Goal: Information Seeking & Learning: Learn about a topic

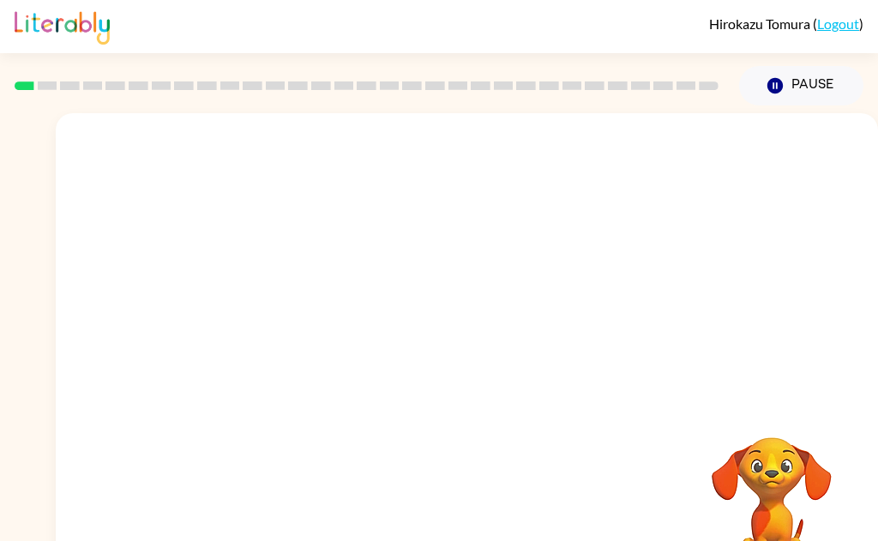
click at [399, 320] on video "Your browser must support playing .mp4 files to use Literably. Please try using…" at bounding box center [467, 257] width 823 height 288
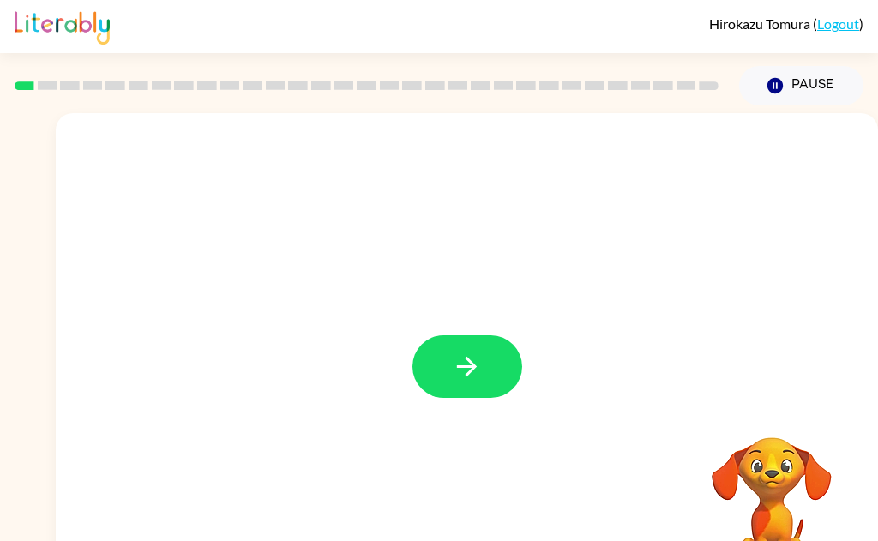
click at [479, 383] on button "button" at bounding box center [468, 366] width 110 height 63
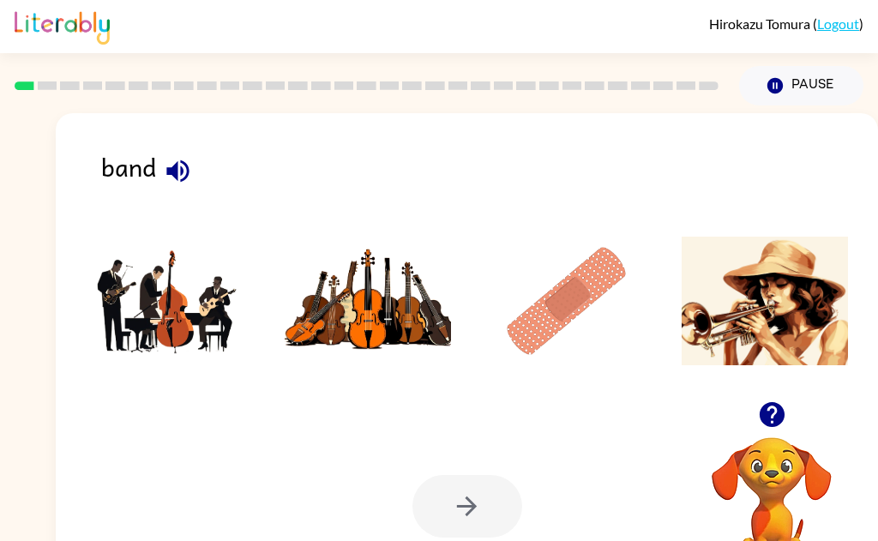
click at [169, 305] on img at bounding box center [169, 301] width 166 height 129
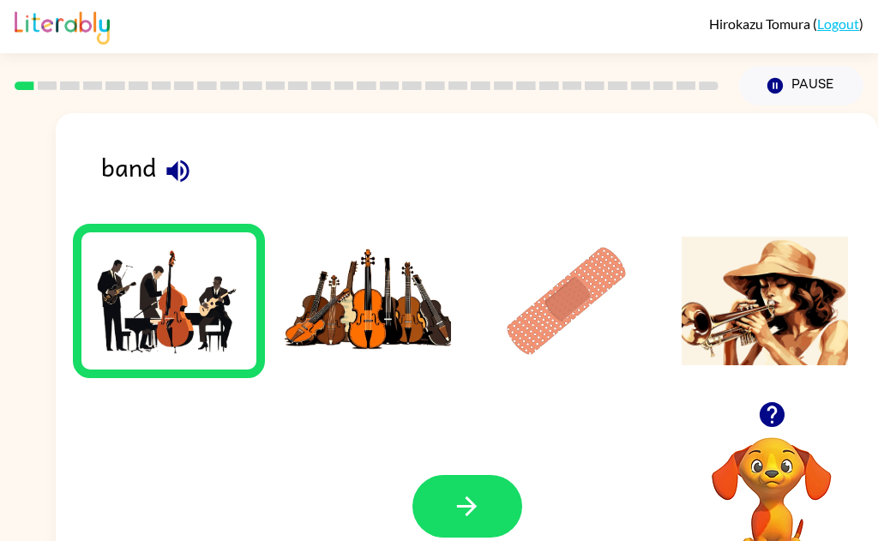
click at [479, 515] on icon "button" at bounding box center [467, 506] width 30 height 30
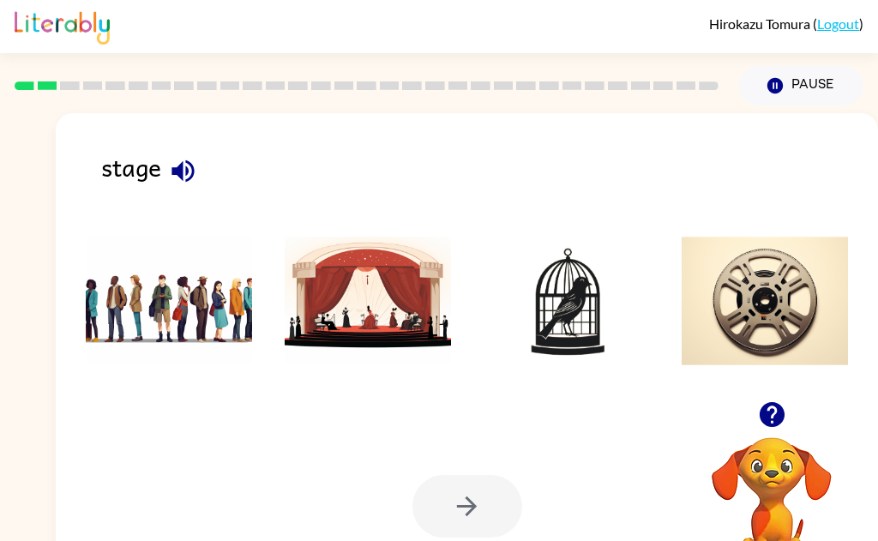
click at [383, 307] on img at bounding box center [368, 301] width 166 height 129
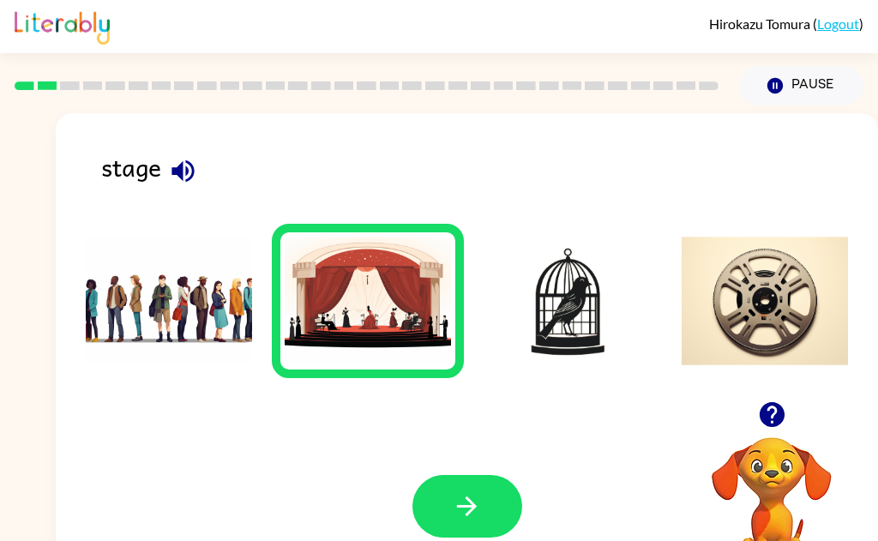
click at [474, 513] on icon "button" at bounding box center [467, 506] width 30 height 30
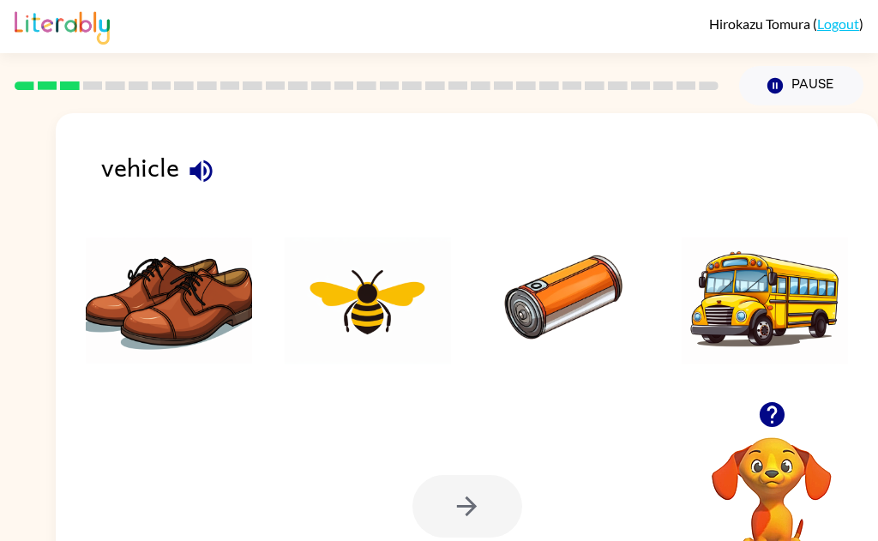
click at [779, 295] on img at bounding box center [765, 301] width 166 height 129
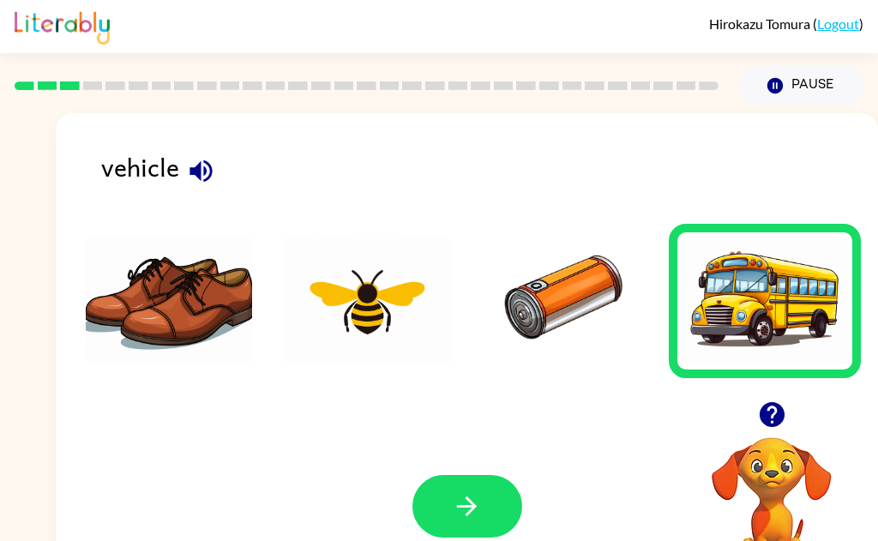
click at [470, 500] on icon "button" at bounding box center [467, 507] width 20 height 20
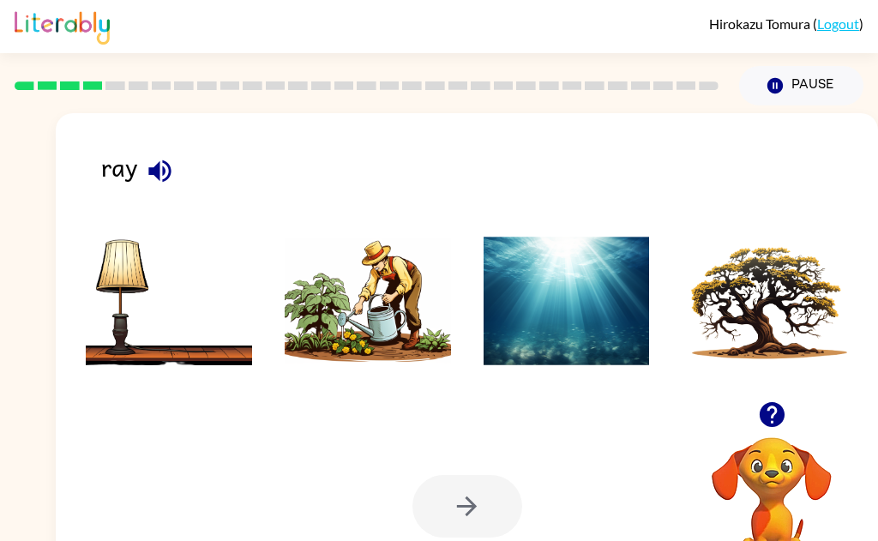
click at [560, 291] on img at bounding box center [567, 301] width 166 height 129
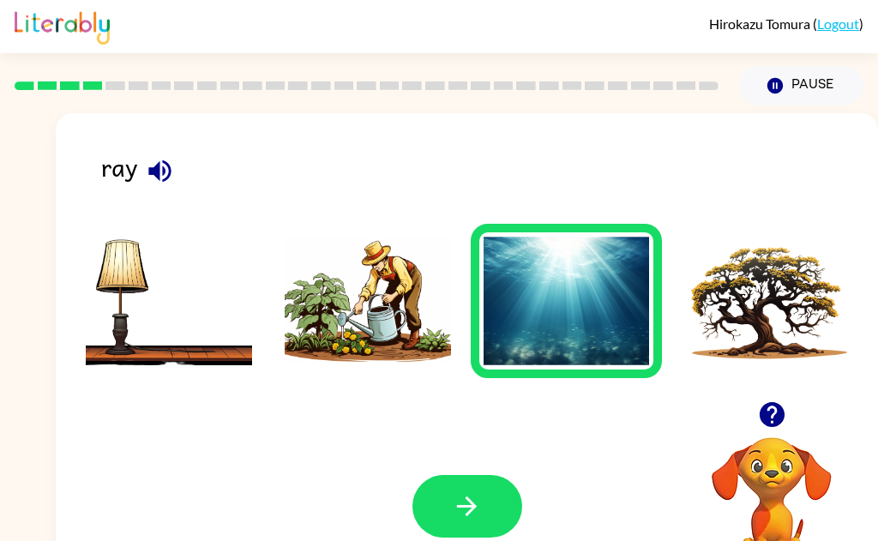
click at [479, 503] on icon "button" at bounding box center [467, 506] width 30 height 30
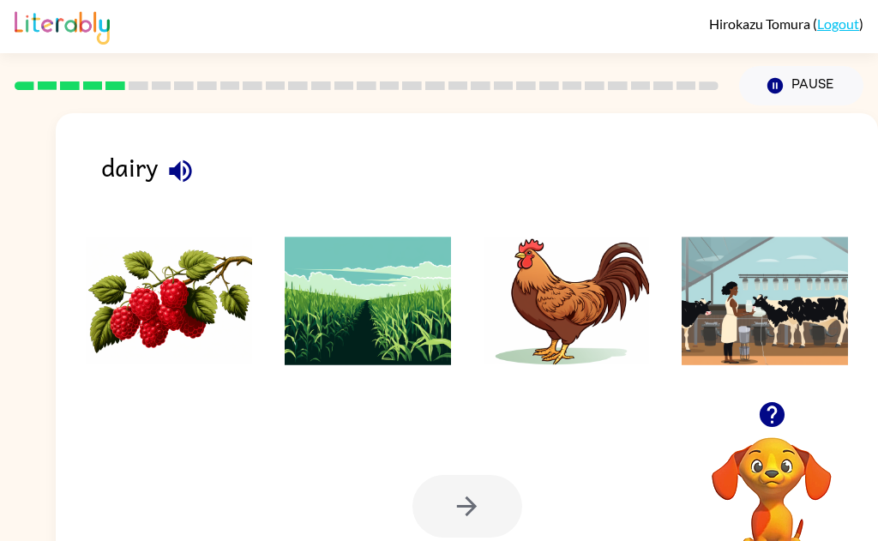
click at [184, 172] on icon "button" at bounding box center [180, 171] width 22 height 22
click at [175, 161] on icon "button" at bounding box center [181, 171] width 30 height 30
click at [188, 176] on icon "button" at bounding box center [180, 171] width 22 height 22
click at [777, 418] on icon "button" at bounding box center [771, 414] width 25 height 25
click at [166, 180] on icon "button" at bounding box center [181, 171] width 30 height 30
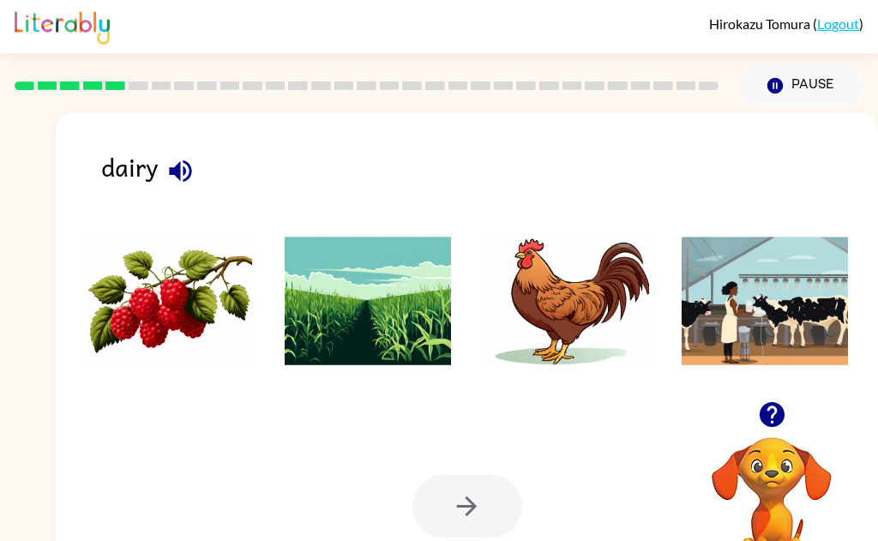
click at [360, 298] on img at bounding box center [368, 301] width 166 height 129
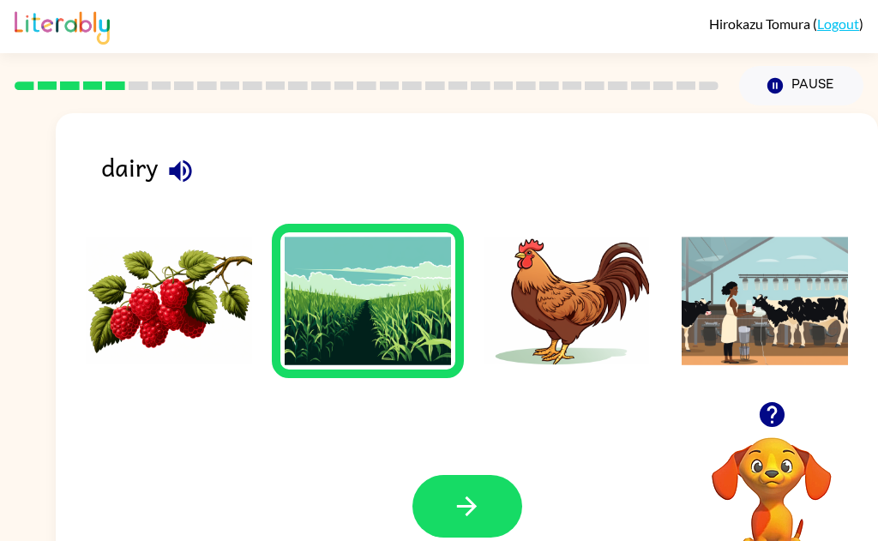
click at [472, 515] on icon "button" at bounding box center [467, 506] width 30 height 30
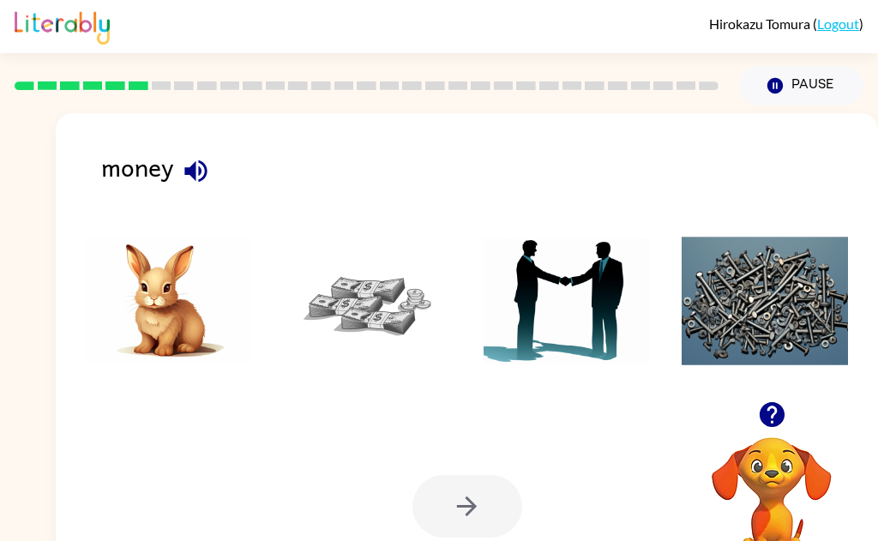
click at [369, 304] on img at bounding box center [368, 301] width 166 height 129
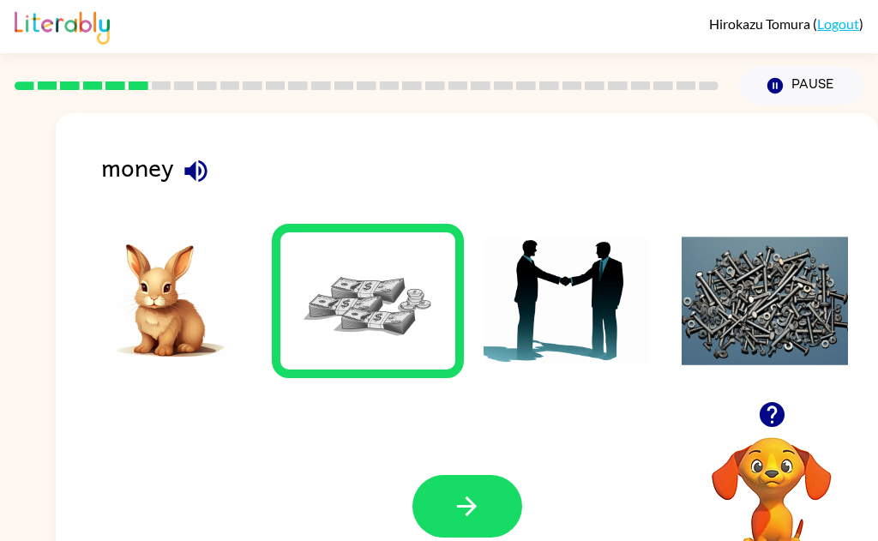
click at [481, 515] on icon "button" at bounding box center [467, 506] width 30 height 30
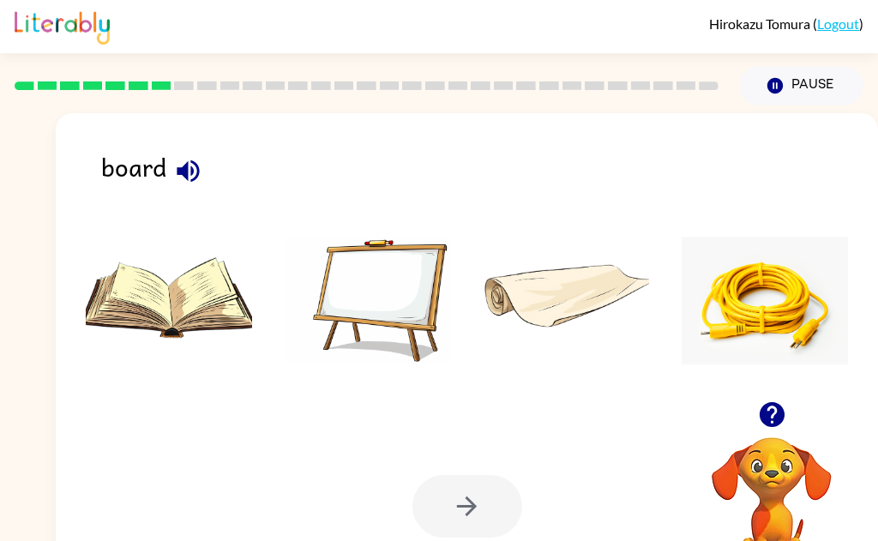
click at [182, 166] on icon "button" at bounding box center [188, 171] width 30 height 30
click at [187, 172] on icon "button" at bounding box center [188, 171] width 22 height 22
click at [396, 298] on img at bounding box center [368, 301] width 166 height 129
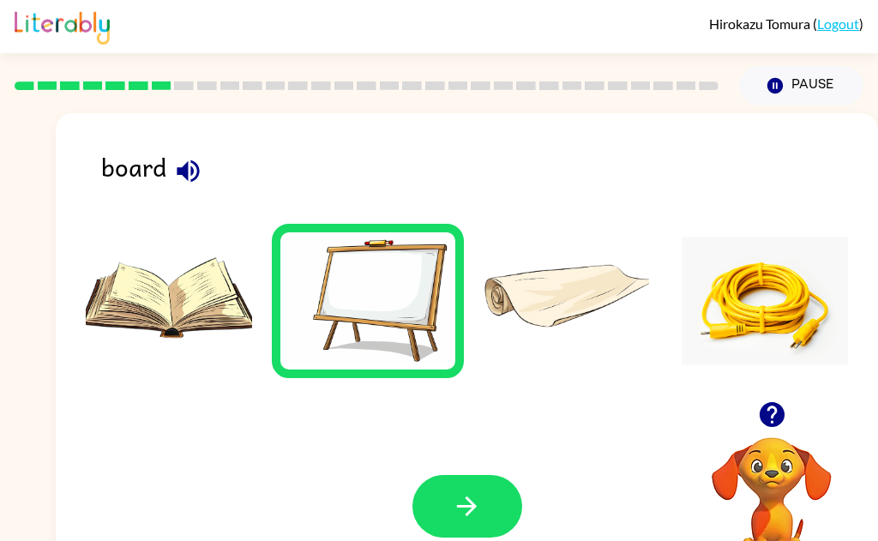
click at [470, 514] on icon "button" at bounding box center [467, 506] width 30 height 30
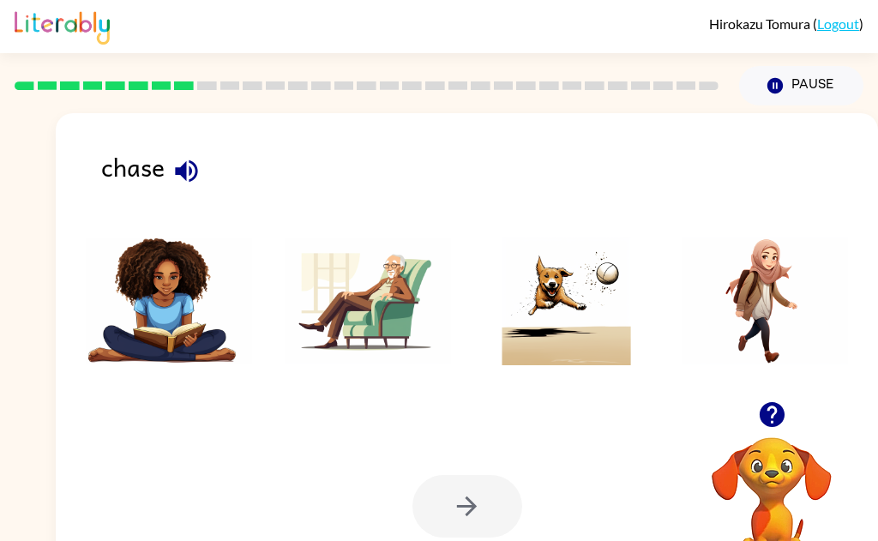
click at [192, 172] on icon "button" at bounding box center [187, 171] width 30 height 30
click at [566, 324] on img at bounding box center [567, 301] width 166 height 129
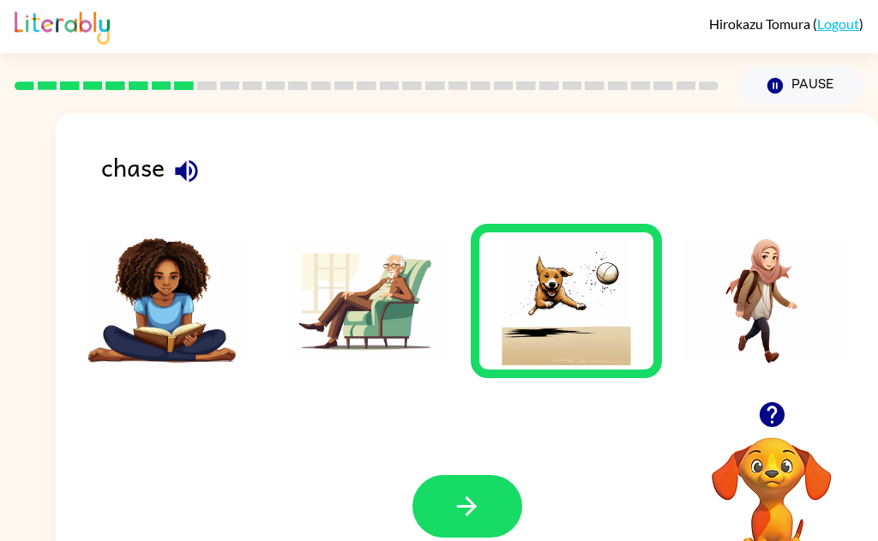
click at [482, 513] on button "button" at bounding box center [468, 506] width 110 height 63
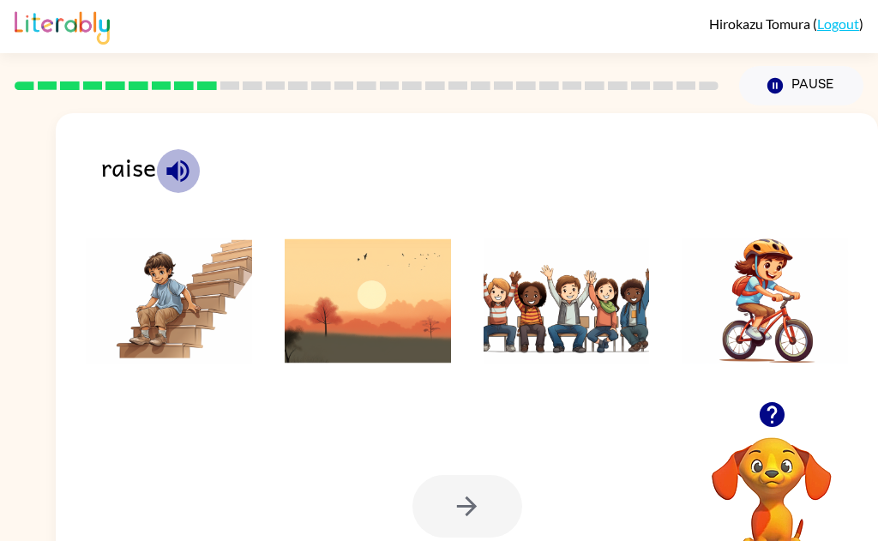
click at [192, 172] on icon "button" at bounding box center [178, 171] width 30 height 30
click at [572, 314] on img at bounding box center [567, 301] width 166 height 129
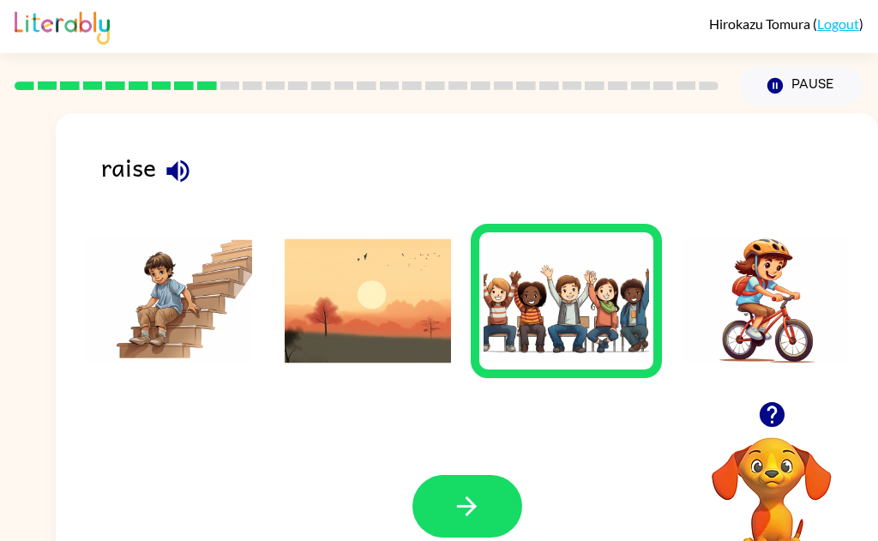
click at [471, 511] on icon "button" at bounding box center [467, 507] width 20 height 20
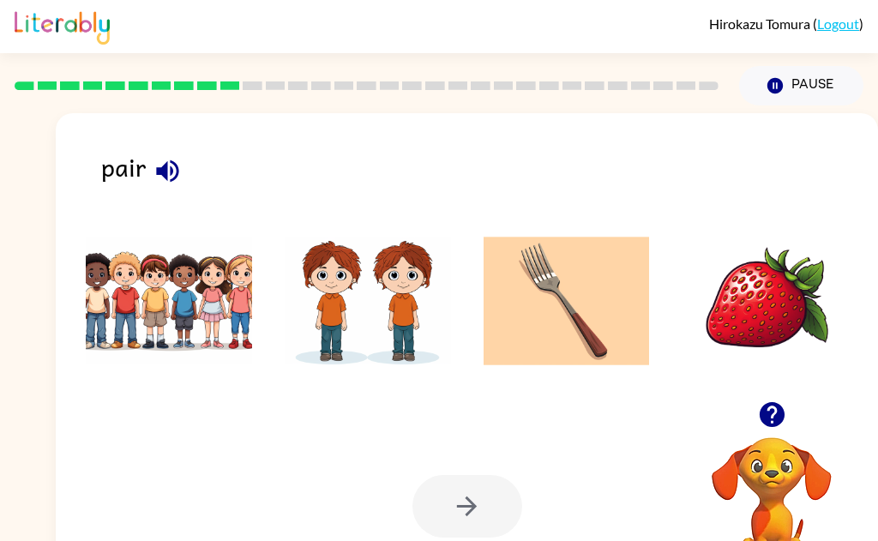
click at [162, 176] on icon "button" at bounding box center [168, 171] width 30 height 30
click at [367, 310] on img at bounding box center [368, 301] width 166 height 129
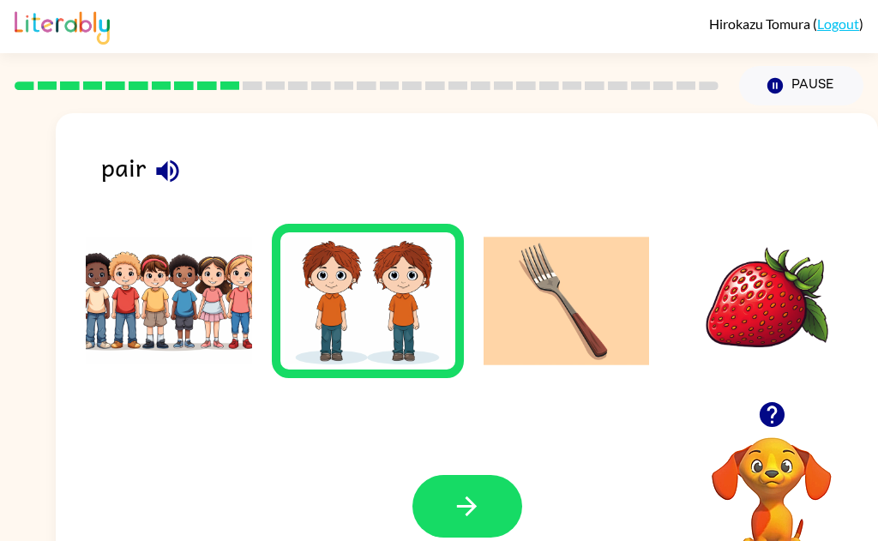
click at [473, 512] on icon "button" at bounding box center [467, 506] width 30 height 30
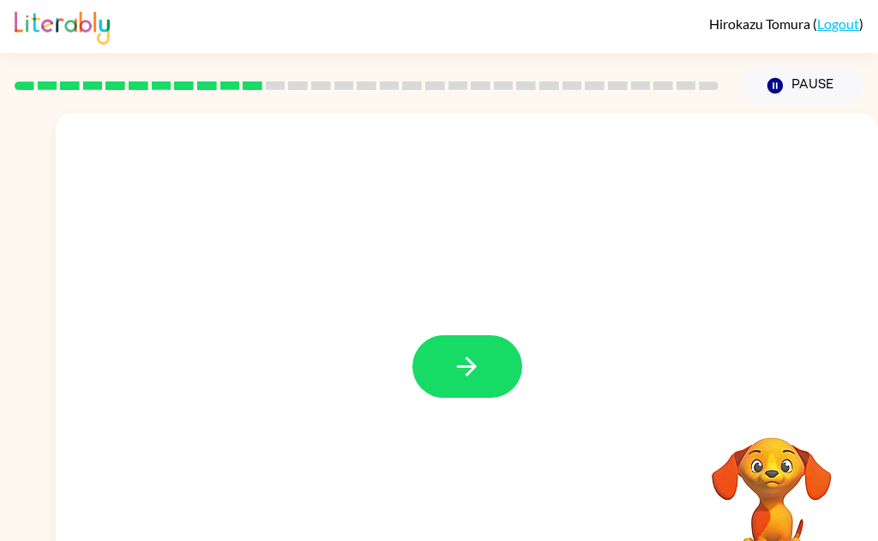
click at [460, 361] on icon "button" at bounding box center [467, 367] width 30 height 30
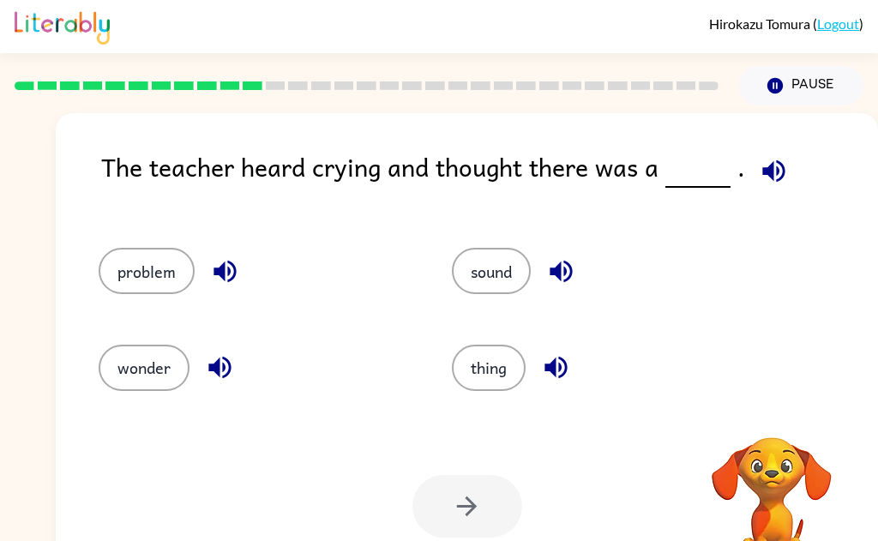
click at [774, 169] on icon "button" at bounding box center [773, 171] width 22 height 22
click at [768, 180] on icon "button" at bounding box center [774, 171] width 30 height 30
click at [221, 274] on icon "button" at bounding box center [225, 272] width 22 height 22
click at [563, 263] on icon "button" at bounding box center [561, 272] width 22 height 22
click at [565, 374] on icon "button" at bounding box center [556, 368] width 22 height 22
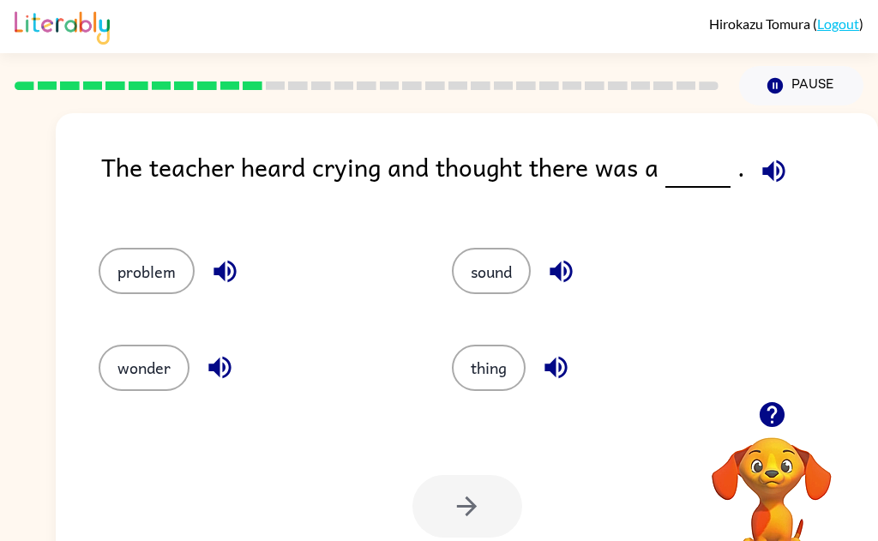
click at [218, 373] on icon "button" at bounding box center [219, 368] width 22 height 22
click at [159, 270] on button "problem" at bounding box center [147, 271] width 96 height 46
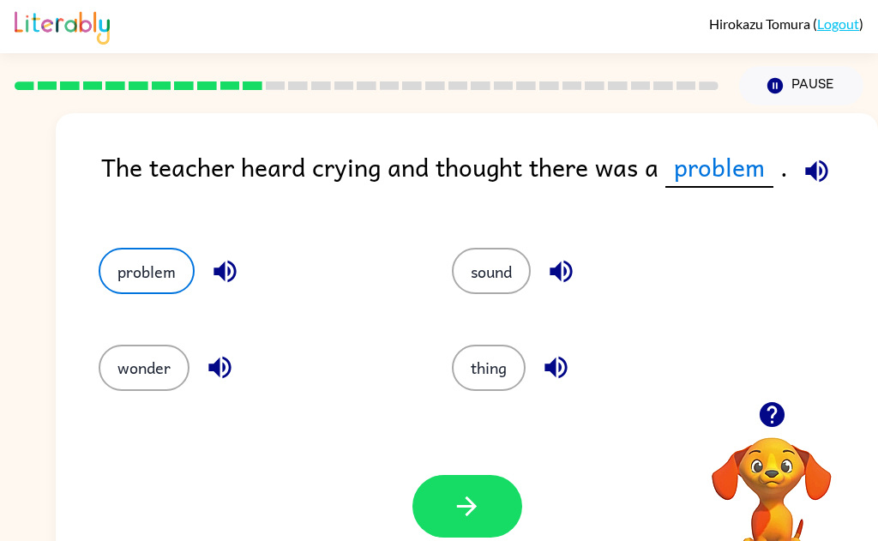
click at [468, 502] on icon "button" at bounding box center [467, 506] width 30 height 30
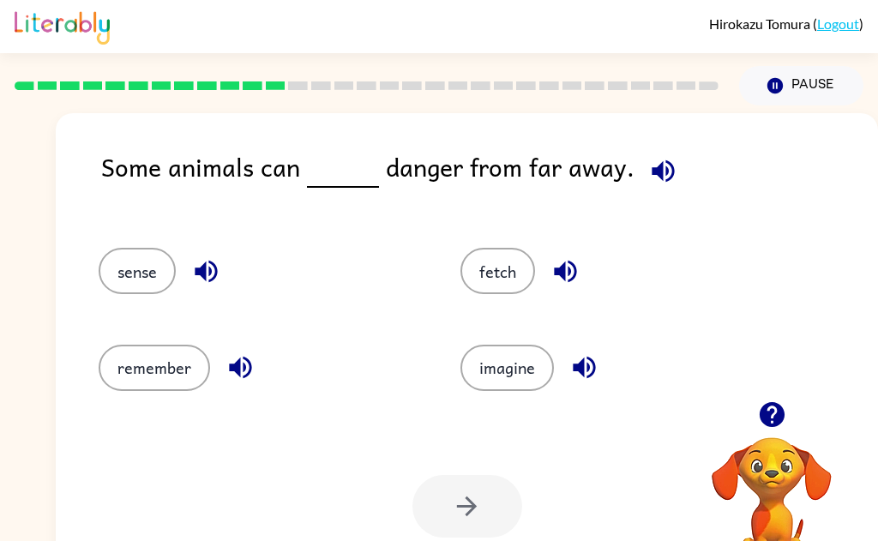
click at [660, 182] on icon "button" at bounding box center [663, 171] width 30 height 30
click at [196, 271] on icon "button" at bounding box center [206, 272] width 22 height 22
click at [250, 377] on icon "button" at bounding box center [241, 368] width 30 height 30
click at [569, 274] on icon "button" at bounding box center [565, 272] width 22 height 22
click at [597, 376] on icon "button" at bounding box center [585, 368] width 30 height 30
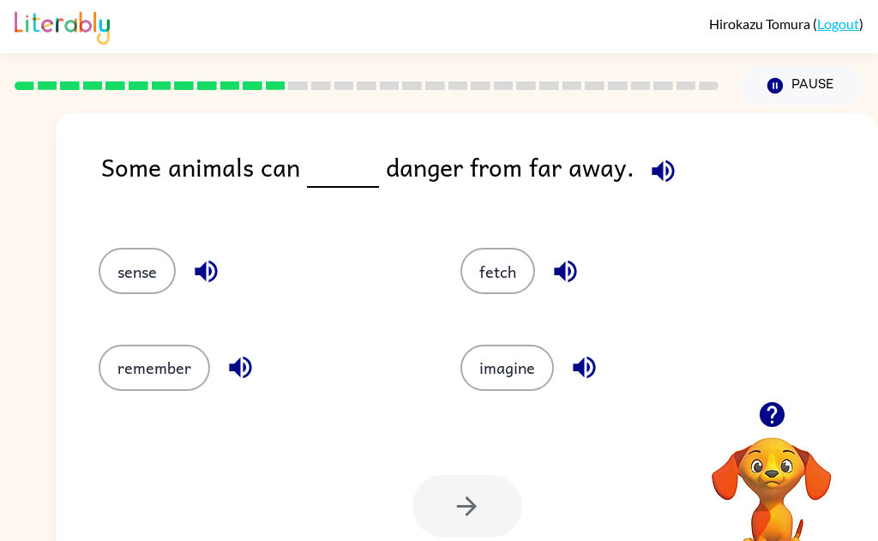
click at [157, 377] on button "remember" at bounding box center [155, 368] width 112 height 46
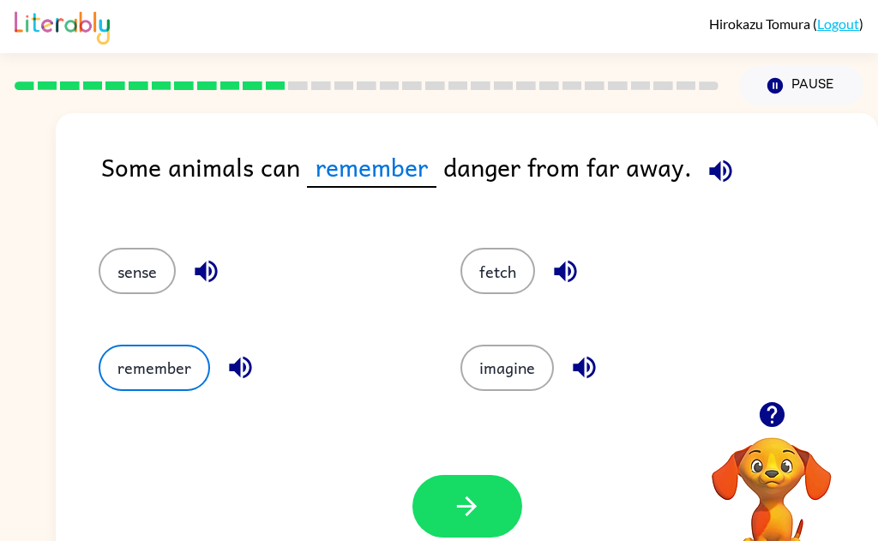
click at [472, 517] on icon "button" at bounding box center [467, 506] width 30 height 30
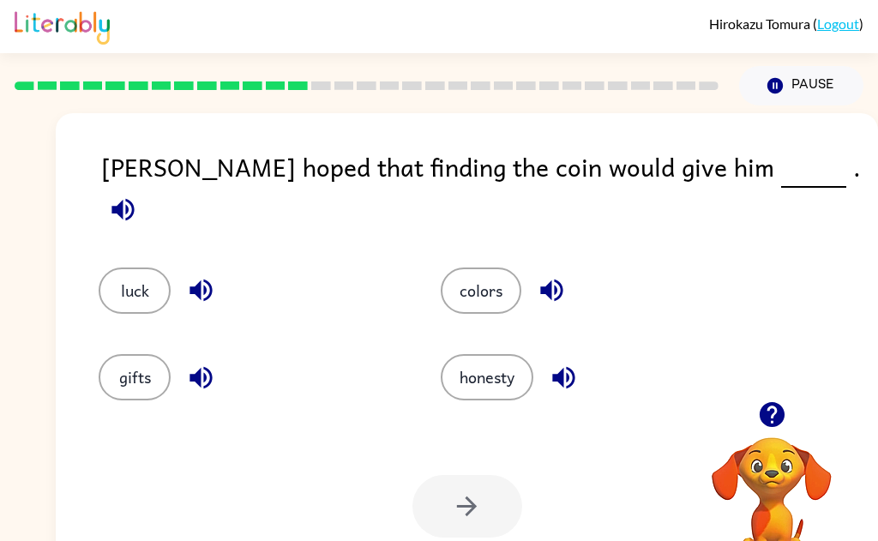
click at [134, 198] on icon "button" at bounding box center [123, 209] width 22 height 22
click at [204, 276] on icon "button" at bounding box center [201, 290] width 30 height 30
click at [204, 372] on icon "button" at bounding box center [201, 377] width 22 height 22
click at [558, 280] on icon "button" at bounding box center [551, 291] width 22 height 22
click at [565, 369] on icon "button" at bounding box center [563, 377] width 22 height 22
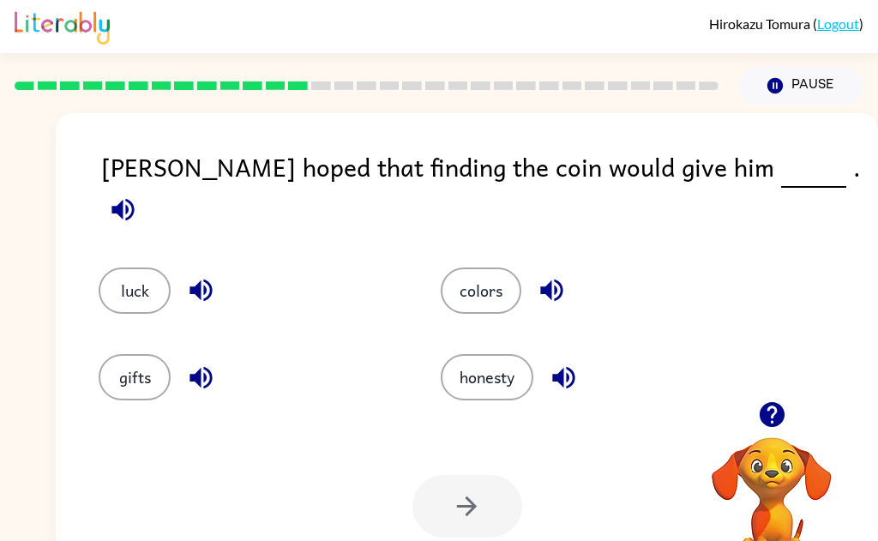
click at [473, 276] on button "colors" at bounding box center [481, 291] width 81 height 46
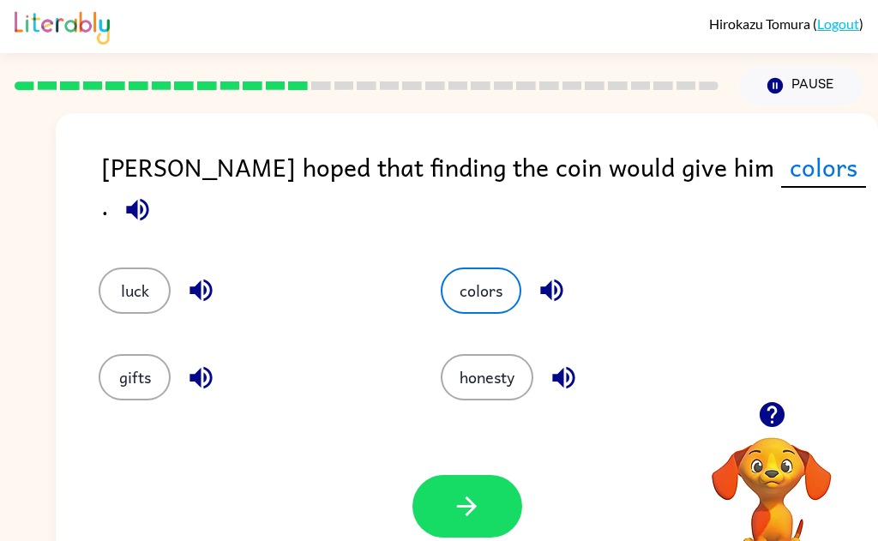
click at [456, 516] on icon "button" at bounding box center [467, 506] width 30 height 30
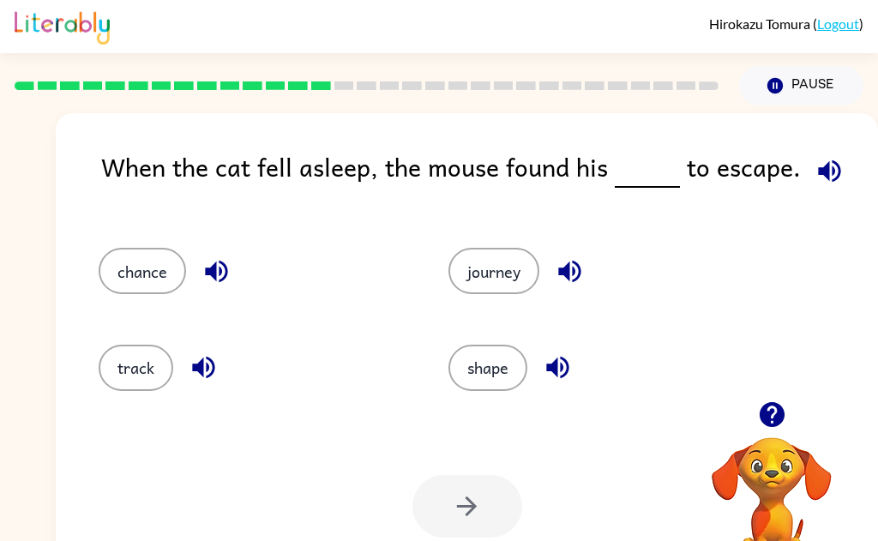
click at [835, 172] on icon "button" at bounding box center [830, 171] width 30 height 30
click at [213, 272] on icon "button" at bounding box center [216, 272] width 22 height 22
click at [204, 383] on icon "button" at bounding box center [204, 368] width 30 height 30
click at [589, 268] on button "button" at bounding box center [570, 272] width 44 height 44
click at [564, 371] on icon "button" at bounding box center [558, 368] width 30 height 30
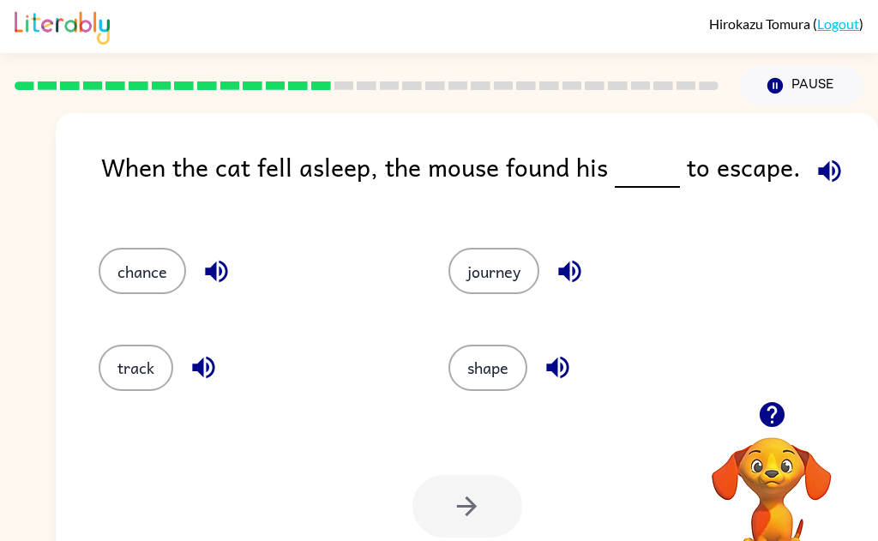
click at [150, 269] on button "chance" at bounding box center [142, 271] width 87 height 46
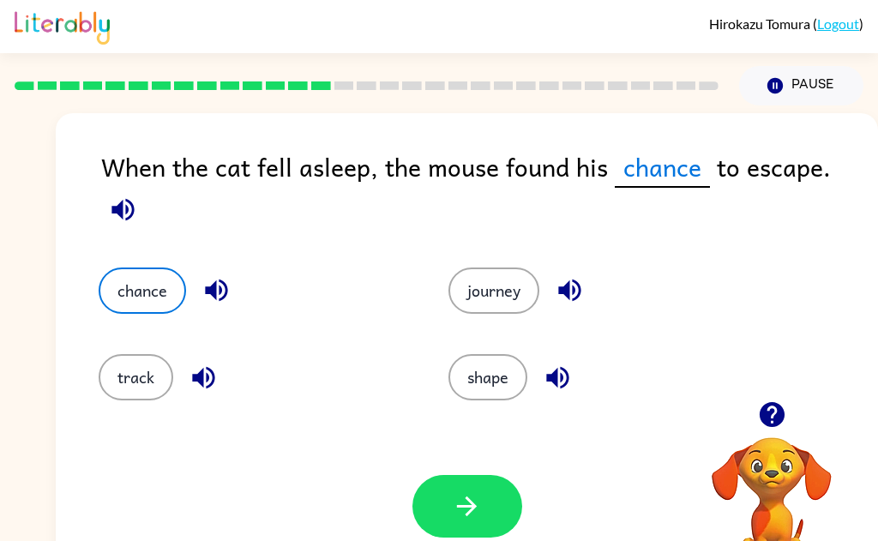
click at [473, 516] on icon "button" at bounding box center [467, 506] width 30 height 30
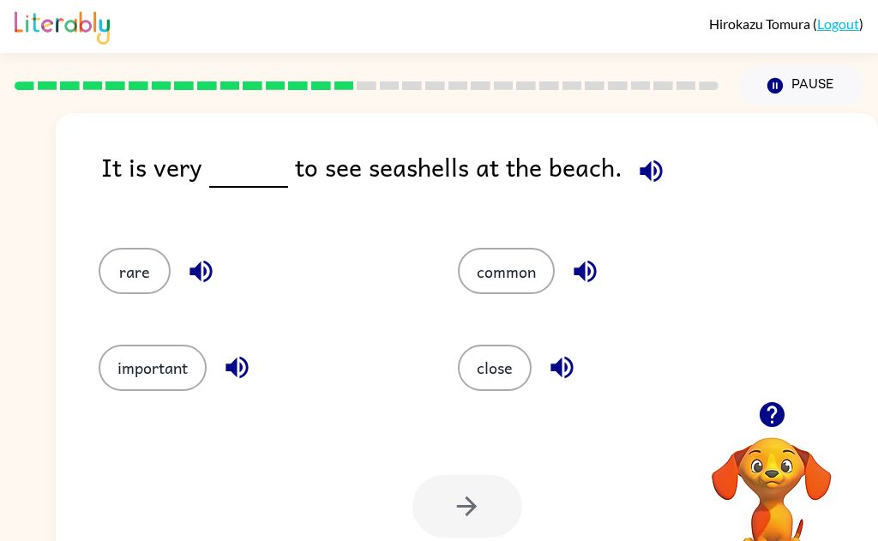
click at [653, 172] on icon "button" at bounding box center [651, 171] width 22 height 22
click at [645, 181] on icon "button" at bounding box center [651, 171] width 30 height 30
click at [202, 270] on icon "button" at bounding box center [201, 271] width 30 height 30
click at [226, 376] on icon "button" at bounding box center [237, 368] width 30 height 30
click at [595, 270] on icon "button" at bounding box center [585, 272] width 22 height 22
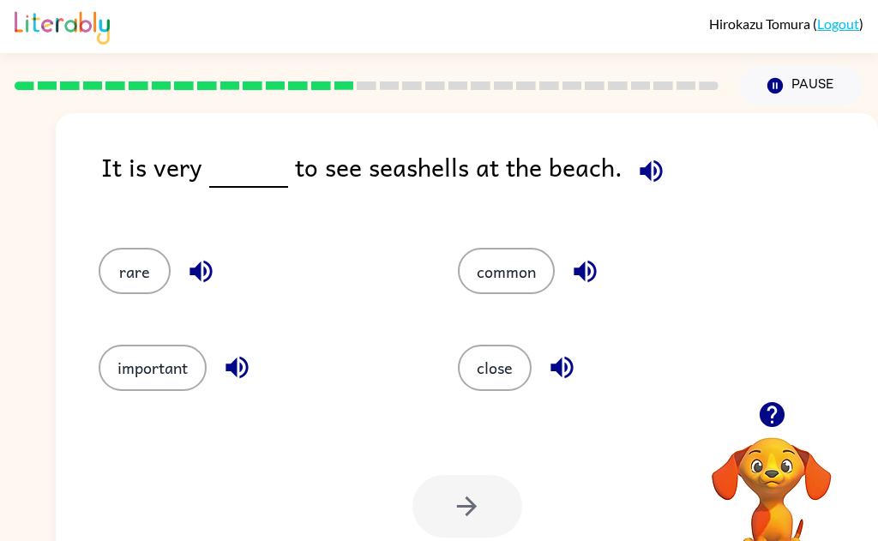
click at [558, 382] on icon "button" at bounding box center [562, 368] width 30 height 30
click at [142, 265] on button "rare" at bounding box center [135, 271] width 72 height 46
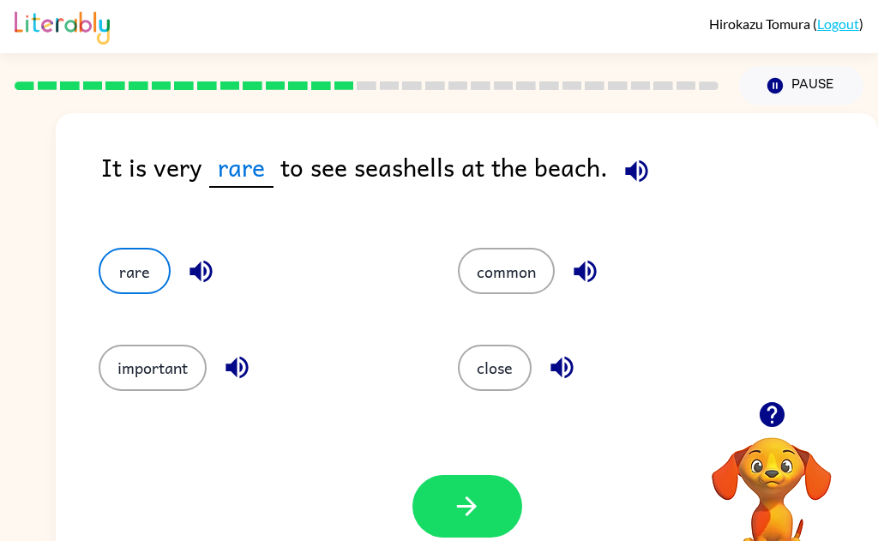
click at [483, 507] on button "button" at bounding box center [468, 506] width 110 height 63
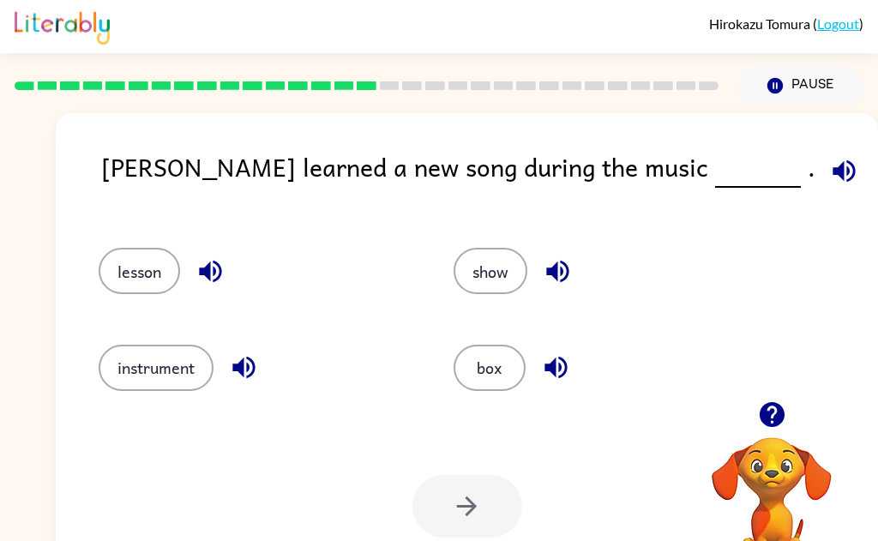
click at [829, 171] on icon "button" at bounding box center [844, 171] width 30 height 30
click at [202, 277] on icon "button" at bounding box center [211, 271] width 30 height 30
click at [555, 279] on icon "button" at bounding box center [558, 271] width 30 height 30
click at [567, 380] on icon "button" at bounding box center [556, 368] width 30 height 30
click at [244, 372] on icon "button" at bounding box center [243, 368] width 22 height 22
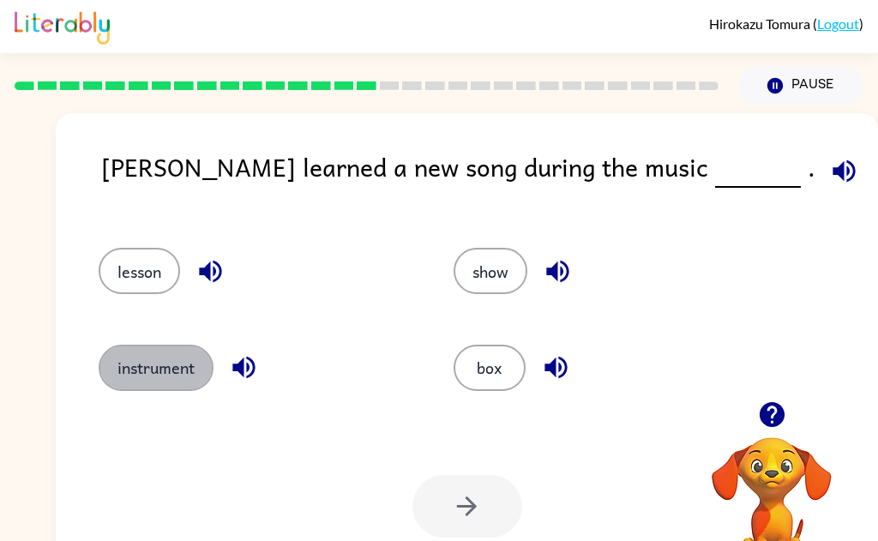
click at [165, 369] on button "instrument" at bounding box center [156, 368] width 115 height 46
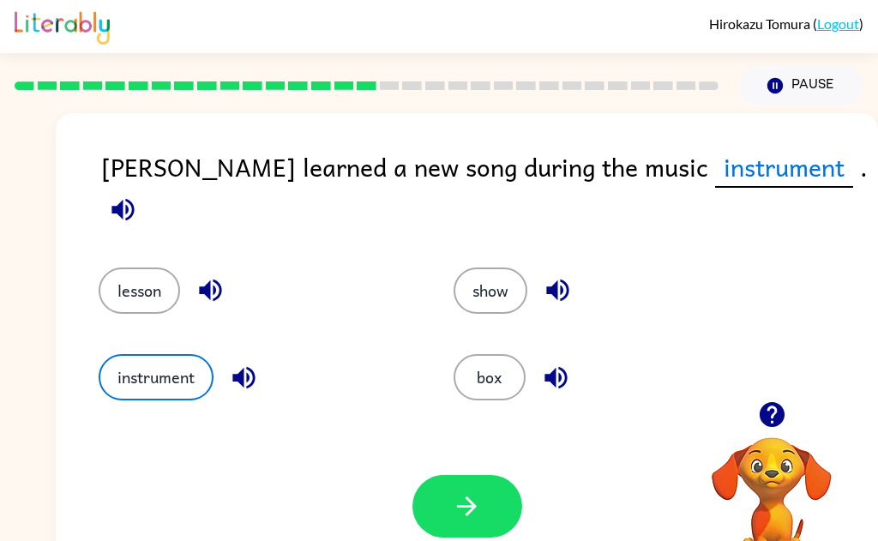
click at [464, 510] on icon "button" at bounding box center [467, 506] width 30 height 30
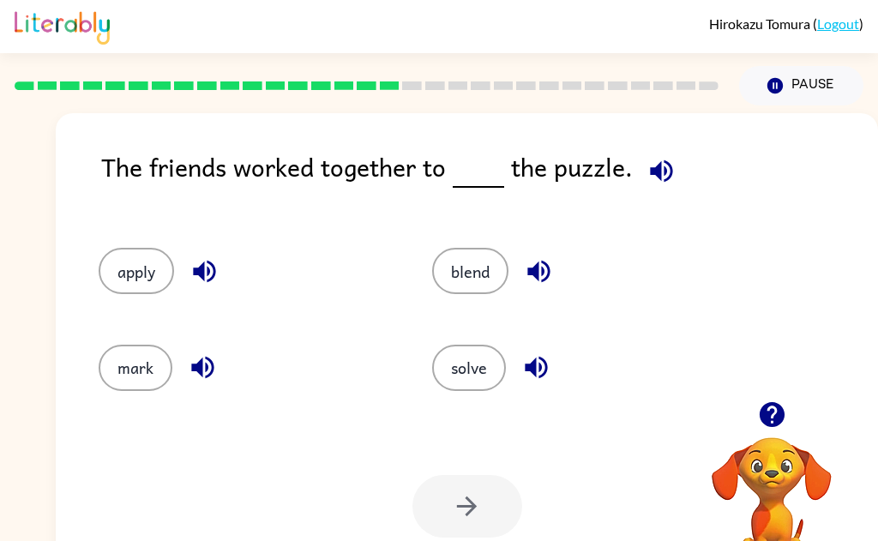
click at [656, 176] on icon "button" at bounding box center [661, 171] width 22 height 22
click at [543, 268] on icon "button" at bounding box center [538, 272] width 22 height 22
click at [550, 370] on icon "button" at bounding box center [536, 368] width 30 height 30
click at [199, 377] on icon "button" at bounding box center [203, 368] width 30 height 30
click at [215, 271] on icon "button" at bounding box center [204, 272] width 22 height 22
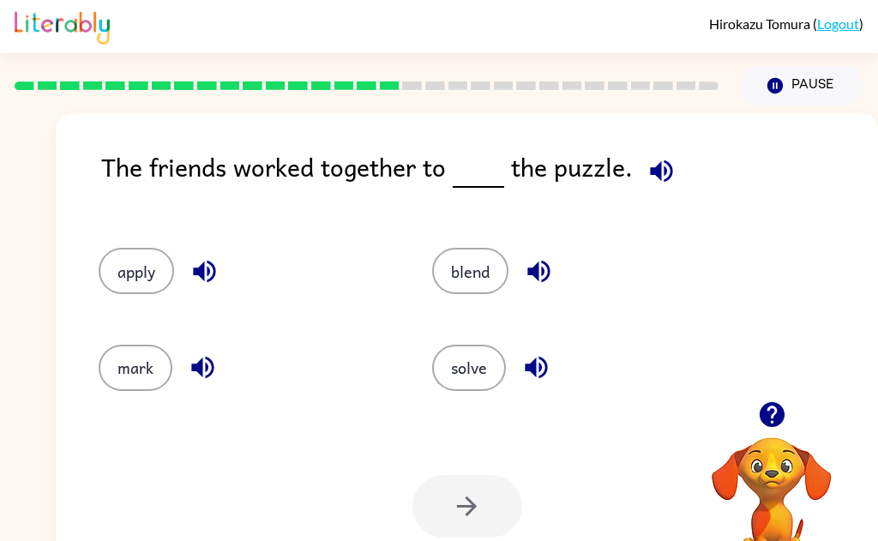
click at [554, 273] on icon "button" at bounding box center [539, 271] width 30 height 30
click at [548, 373] on icon "button" at bounding box center [536, 368] width 30 height 30
click at [197, 377] on icon "button" at bounding box center [203, 368] width 30 height 30
click at [202, 371] on icon "button" at bounding box center [202, 368] width 22 height 22
click at [208, 274] on icon "button" at bounding box center [204, 272] width 22 height 22
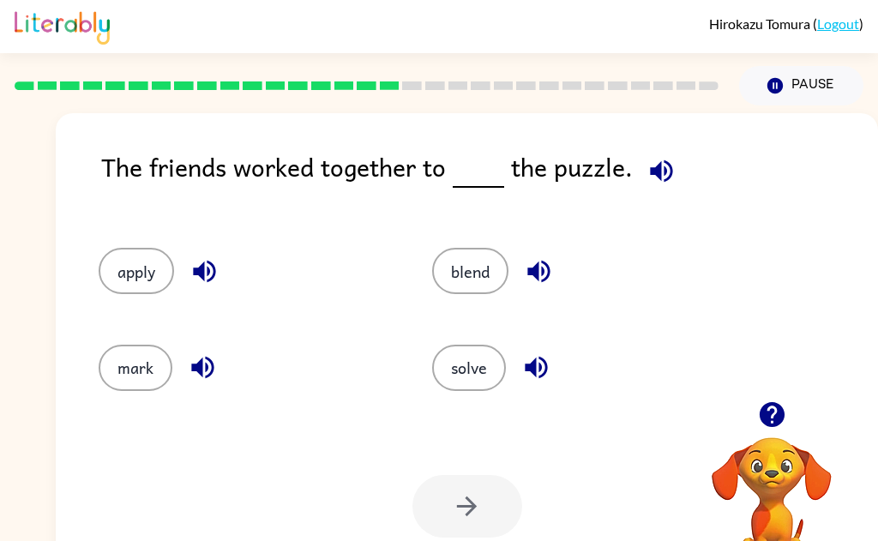
click at [143, 273] on button "apply" at bounding box center [136, 271] width 75 height 46
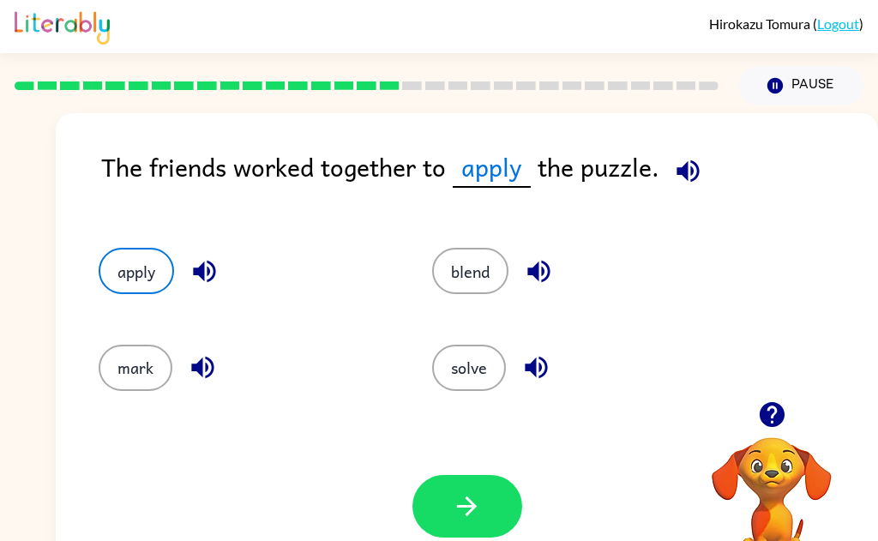
click at [443, 504] on button "button" at bounding box center [468, 506] width 110 height 63
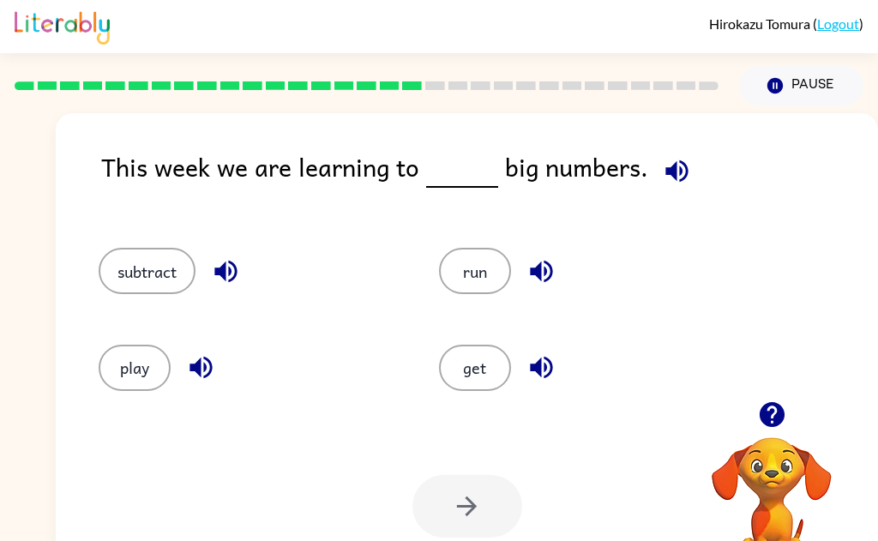
click at [679, 182] on icon "button" at bounding box center [677, 171] width 30 height 30
click at [238, 269] on icon "button" at bounding box center [226, 271] width 30 height 30
click at [159, 282] on button "subtract" at bounding box center [147, 271] width 97 height 46
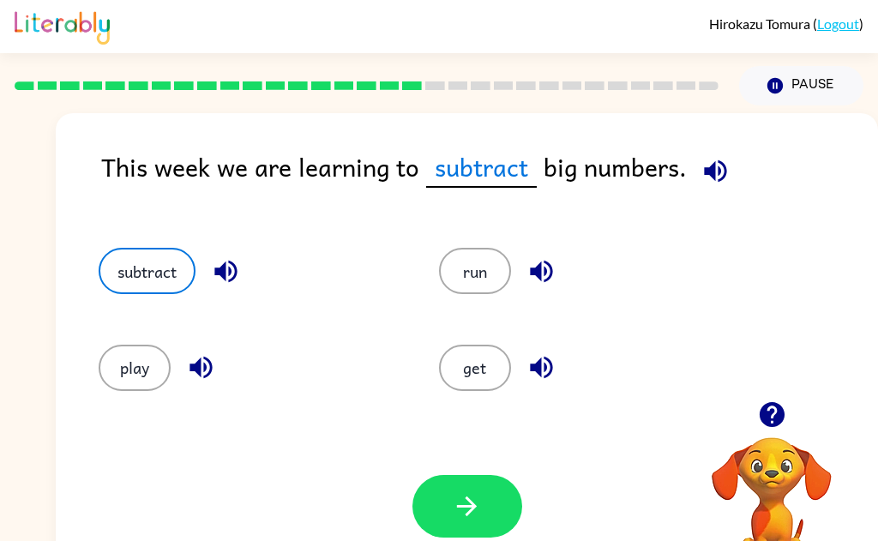
click at [467, 525] on button "button" at bounding box center [468, 506] width 110 height 63
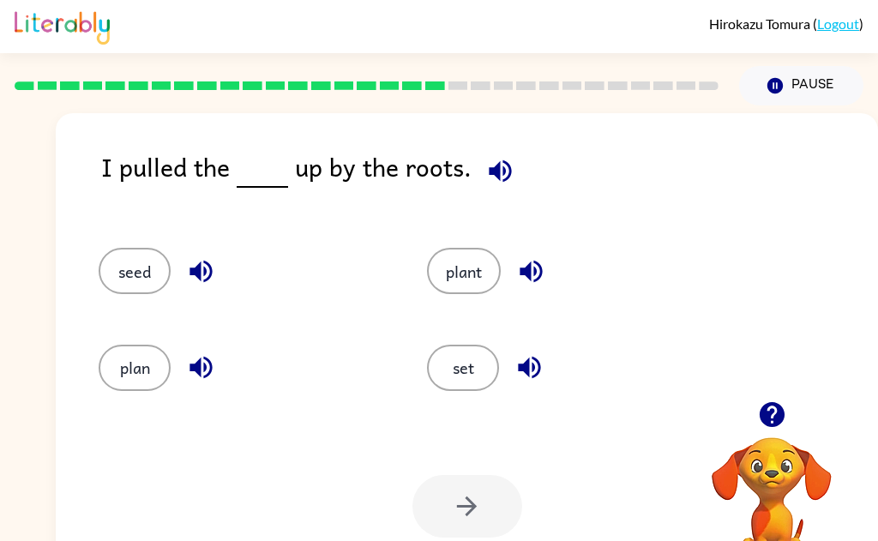
click at [498, 186] on button "button" at bounding box center [501, 171] width 44 height 44
click at [207, 268] on icon "button" at bounding box center [201, 271] width 30 height 30
click at [196, 376] on icon "button" at bounding box center [201, 368] width 30 height 30
click at [542, 272] on icon "button" at bounding box center [531, 272] width 22 height 22
click at [536, 376] on icon "button" at bounding box center [529, 368] width 22 height 22
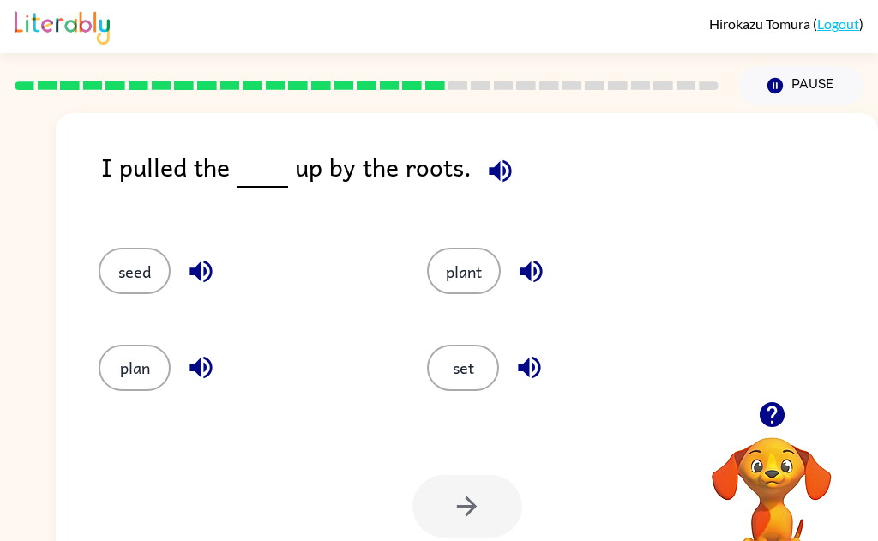
click at [149, 276] on button "seed" at bounding box center [135, 271] width 72 height 46
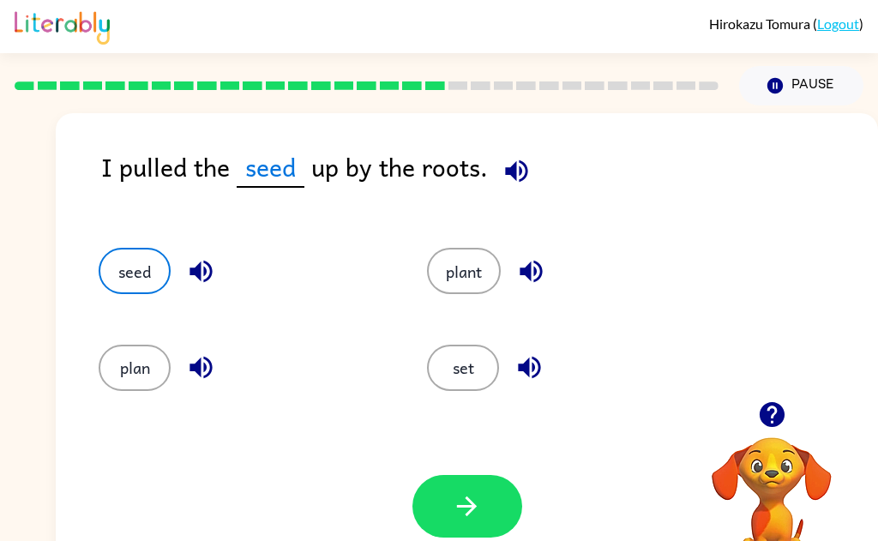
click at [481, 504] on icon "button" at bounding box center [467, 506] width 30 height 30
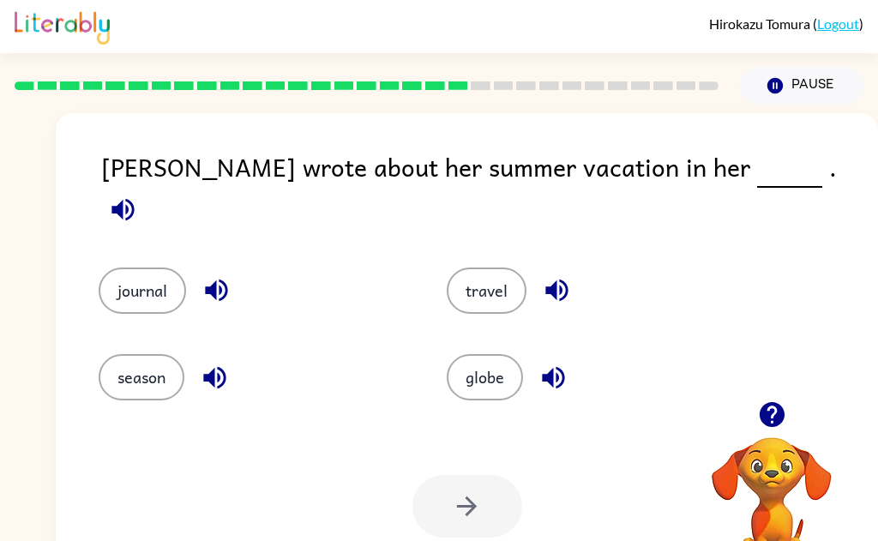
click at [134, 198] on icon "button" at bounding box center [123, 209] width 22 height 22
click at [138, 195] on icon "button" at bounding box center [123, 210] width 30 height 30
click at [576, 273] on button "button" at bounding box center [557, 290] width 44 height 44
click at [563, 366] on icon "button" at bounding box center [553, 377] width 22 height 22
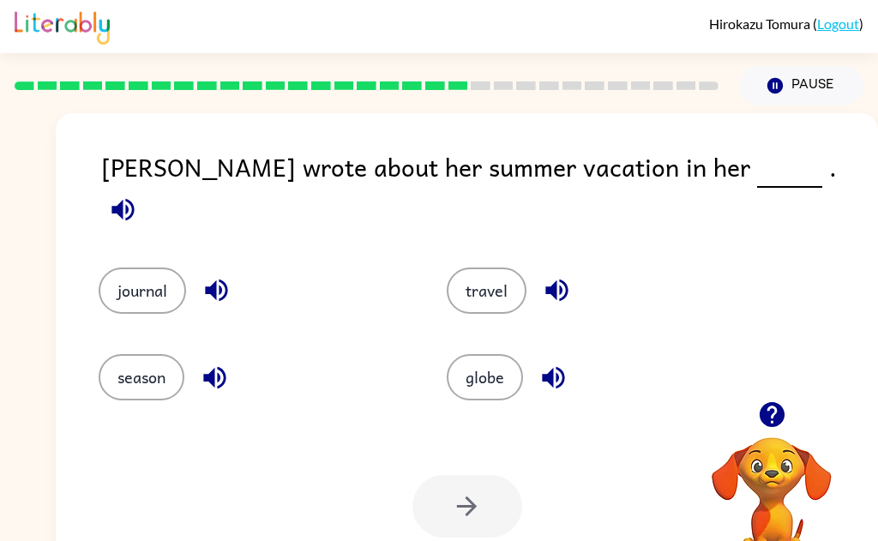
click at [206, 383] on button "button" at bounding box center [215, 378] width 44 height 44
click at [227, 280] on icon "button" at bounding box center [216, 291] width 22 height 22
click at [152, 268] on button "journal" at bounding box center [142, 291] width 87 height 46
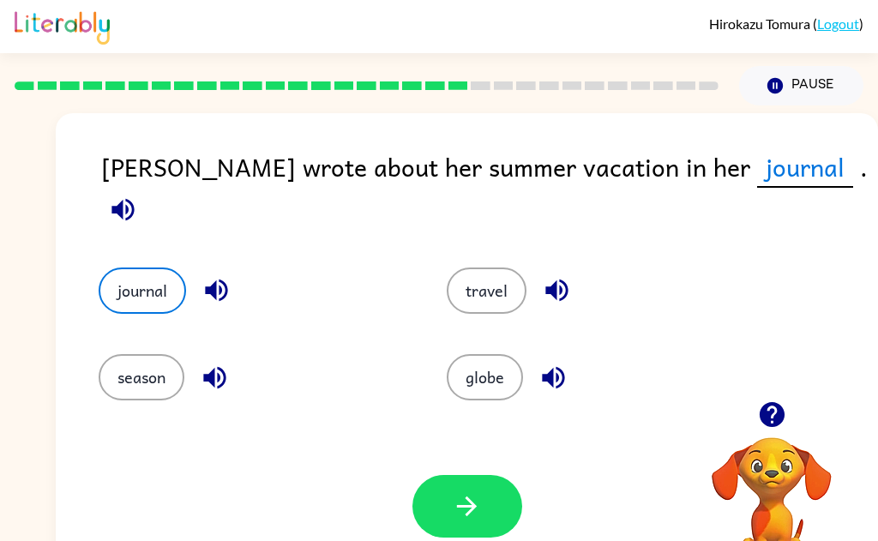
click at [482, 491] on button "button" at bounding box center [468, 506] width 110 height 63
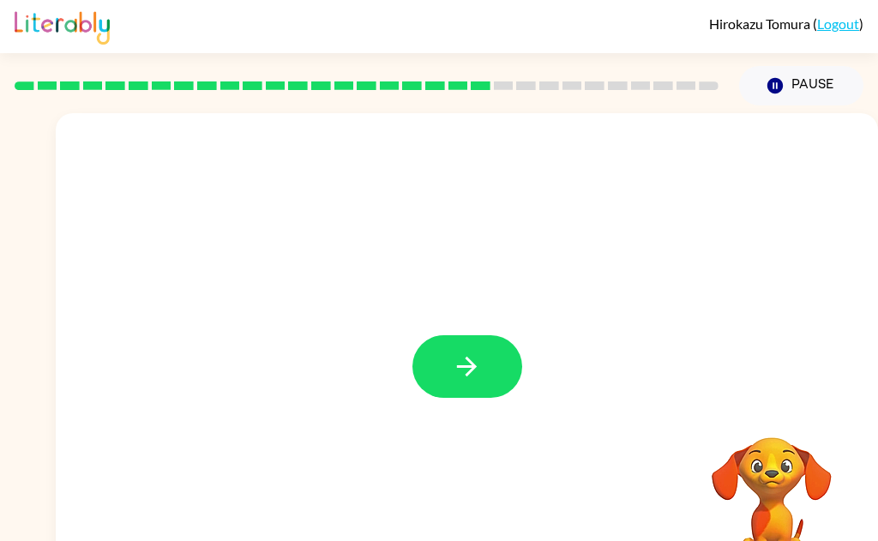
click at [489, 377] on button "button" at bounding box center [468, 366] width 110 height 63
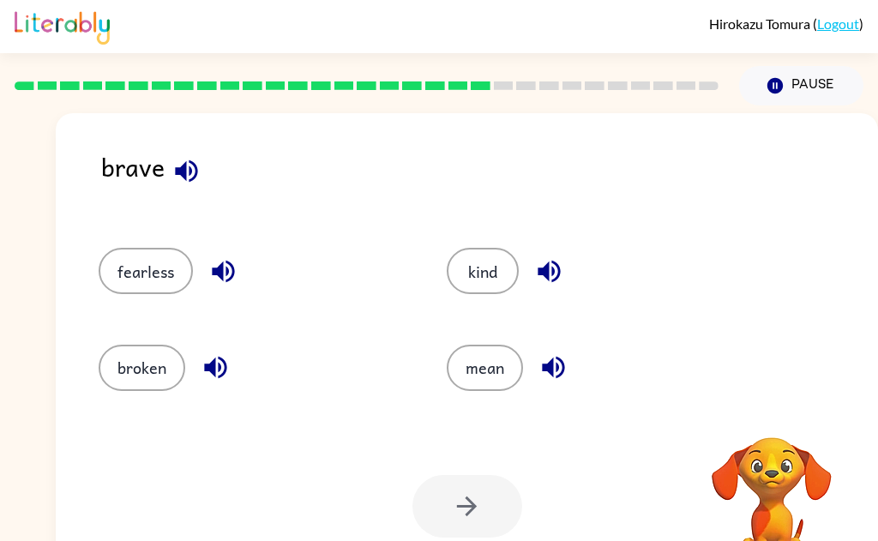
click at [183, 170] on icon "button" at bounding box center [186, 171] width 22 height 22
click at [201, 184] on button "button" at bounding box center [187, 171] width 44 height 44
click at [219, 273] on icon "button" at bounding box center [223, 272] width 22 height 22
click at [210, 365] on icon "button" at bounding box center [215, 368] width 22 height 22
click at [563, 374] on icon "button" at bounding box center [553, 368] width 22 height 22
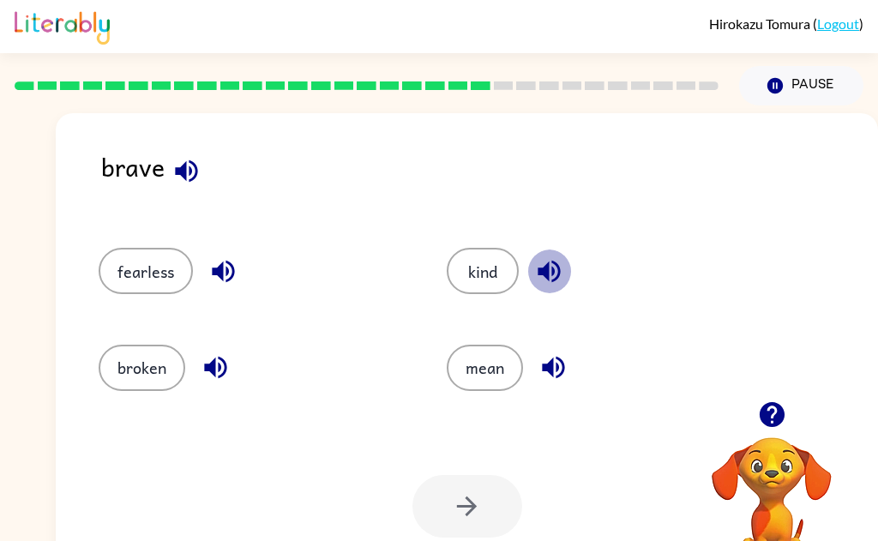
click at [548, 274] on icon "button" at bounding box center [549, 272] width 22 height 22
click at [134, 378] on button "broken" at bounding box center [142, 368] width 87 height 46
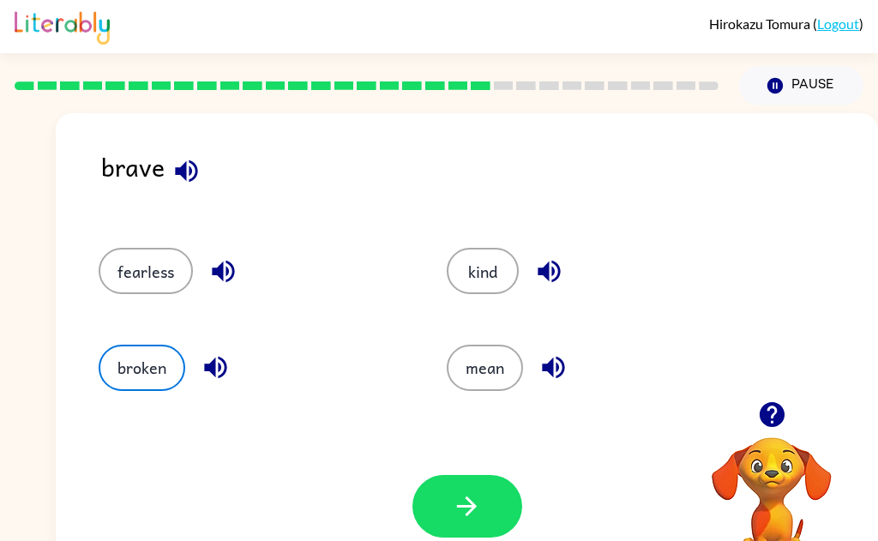
click at [484, 494] on button "button" at bounding box center [468, 506] width 110 height 63
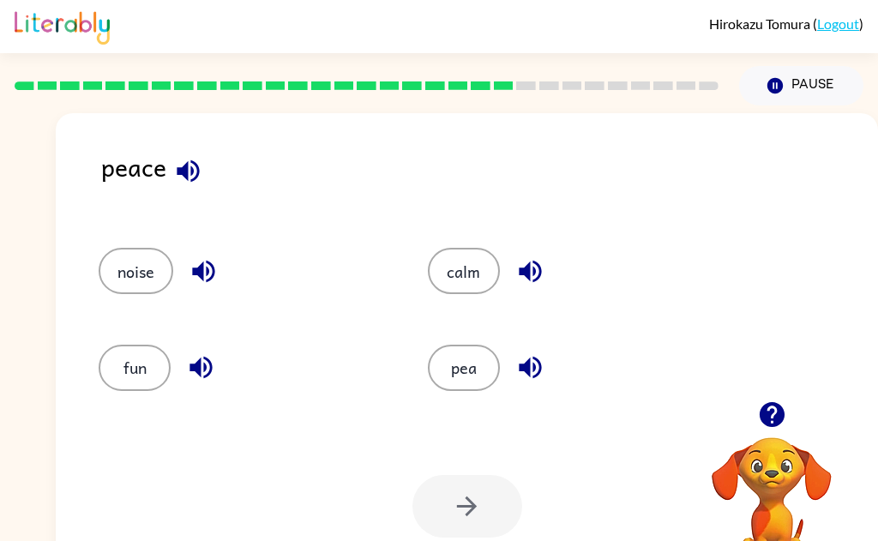
click at [195, 172] on icon "button" at bounding box center [188, 171] width 30 height 30
click at [214, 273] on icon "button" at bounding box center [203, 272] width 22 height 22
click at [211, 359] on icon "button" at bounding box center [201, 368] width 30 height 30
click at [537, 283] on icon "button" at bounding box center [530, 271] width 30 height 30
click at [538, 369] on icon "button" at bounding box center [530, 368] width 30 height 30
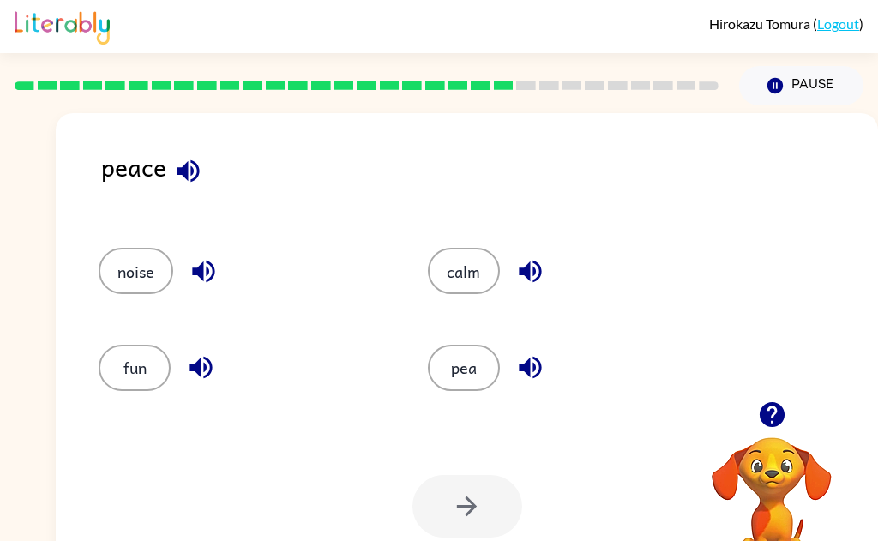
click at [475, 368] on button "pea" at bounding box center [464, 368] width 72 height 46
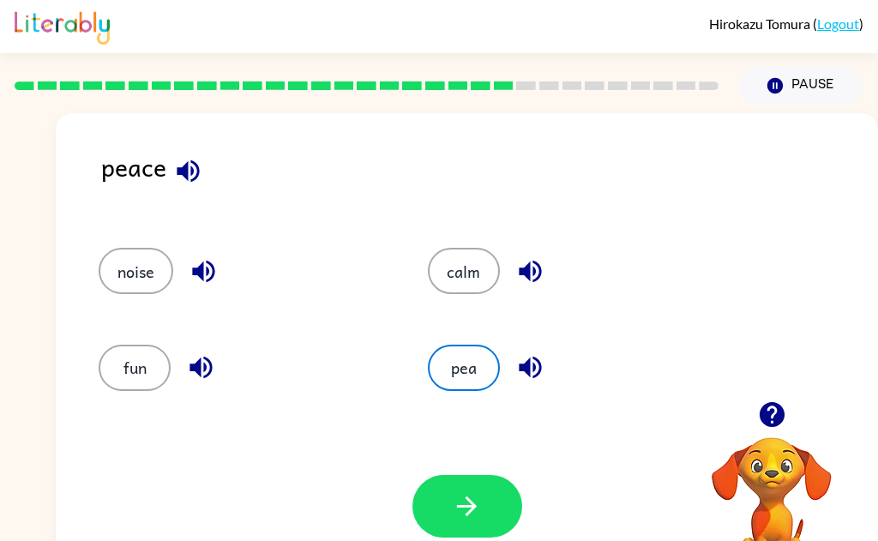
click at [480, 515] on icon "button" at bounding box center [467, 506] width 30 height 30
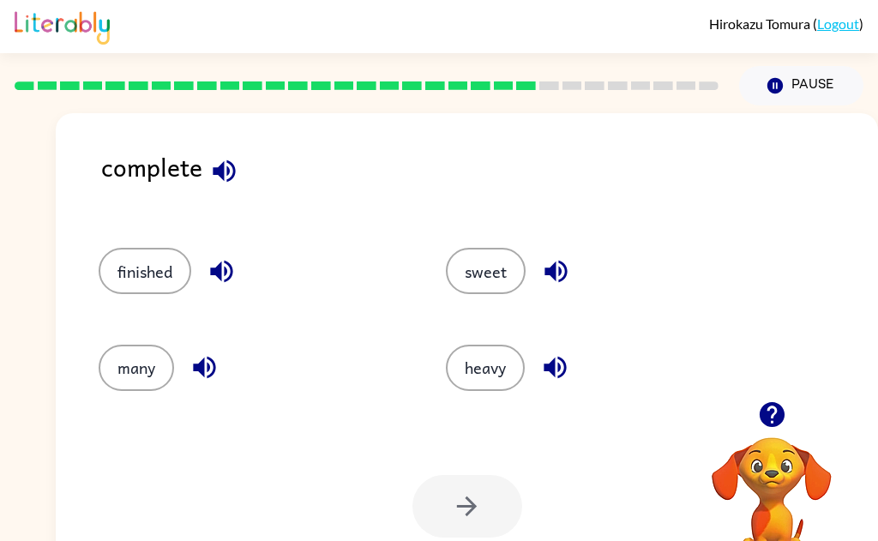
click at [232, 174] on icon "button" at bounding box center [224, 171] width 30 height 30
click at [232, 274] on icon "button" at bounding box center [221, 272] width 22 height 22
click at [214, 378] on icon "button" at bounding box center [205, 368] width 30 height 30
click at [574, 278] on button "button" at bounding box center [556, 272] width 44 height 44
click at [577, 377] on div "heavy" at bounding box center [600, 368] width 308 height 46
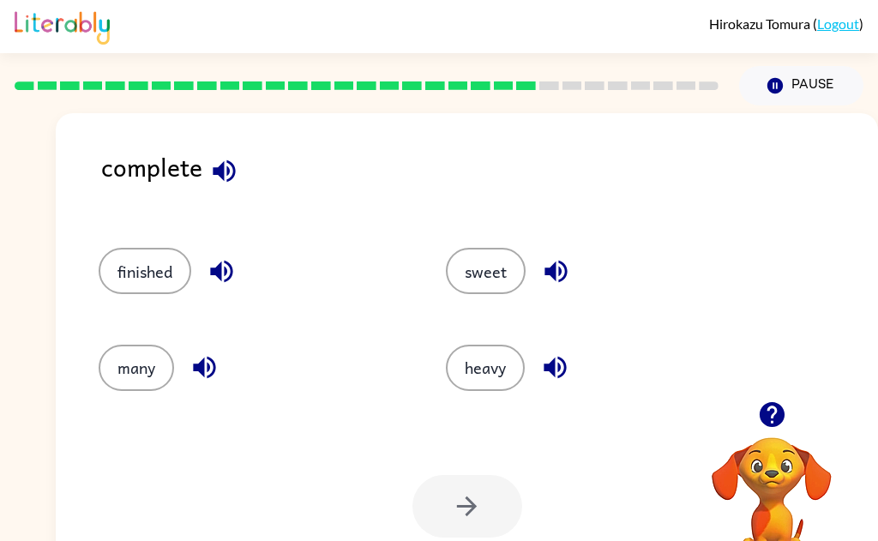
click at [575, 374] on button "button" at bounding box center [555, 368] width 44 height 44
click at [551, 375] on icon "button" at bounding box center [555, 368] width 30 height 30
click at [156, 259] on button "finished" at bounding box center [145, 271] width 93 height 46
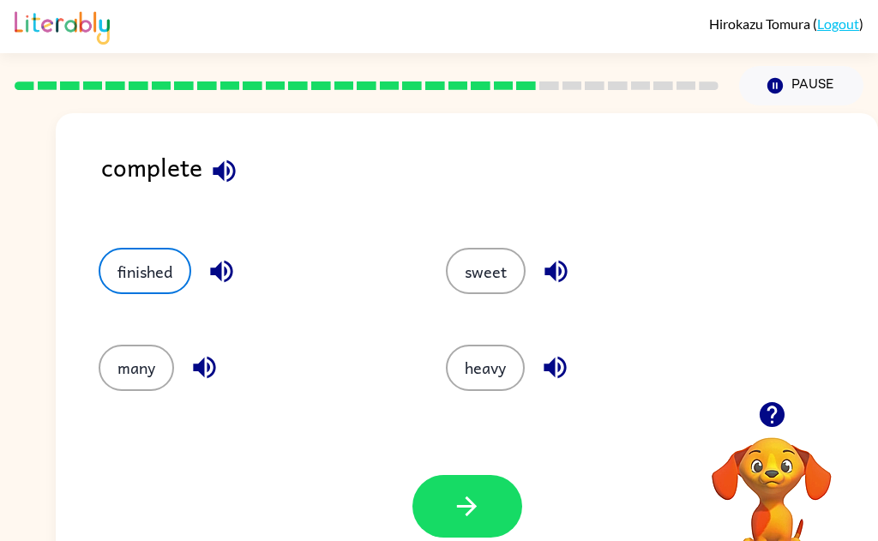
click at [470, 494] on icon "button" at bounding box center [467, 506] width 30 height 30
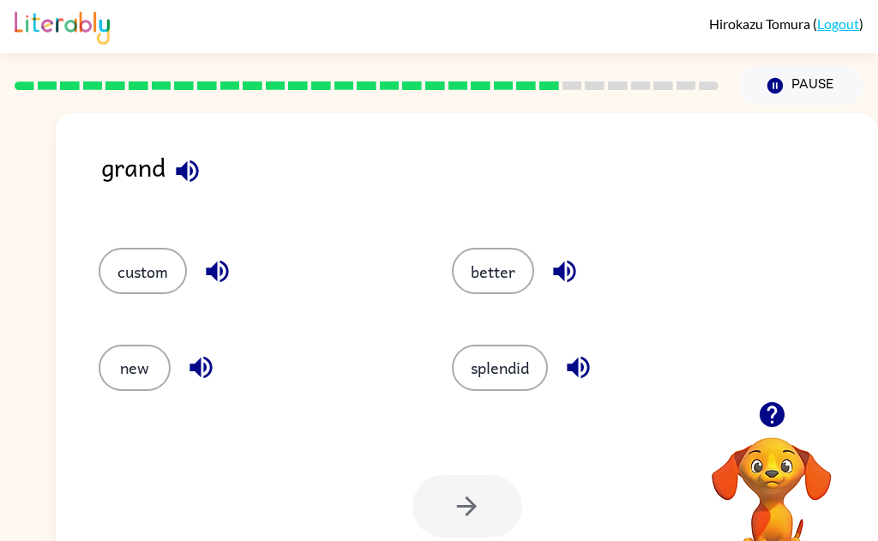
click at [187, 157] on icon "button" at bounding box center [187, 171] width 30 height 30
click at [223, 285] on icon "button" at bounding box center [217, 271] width 30 height 30
click at [202, 375] on icon "button" at bounding box center [201, 368] width 30 height 30
click at [566, 273] on icon "button" at bounding box center [565, 271] width 30 height 30
click at [586, 380] on icon "button" at bounding box center [579, 368] width 30 height 30
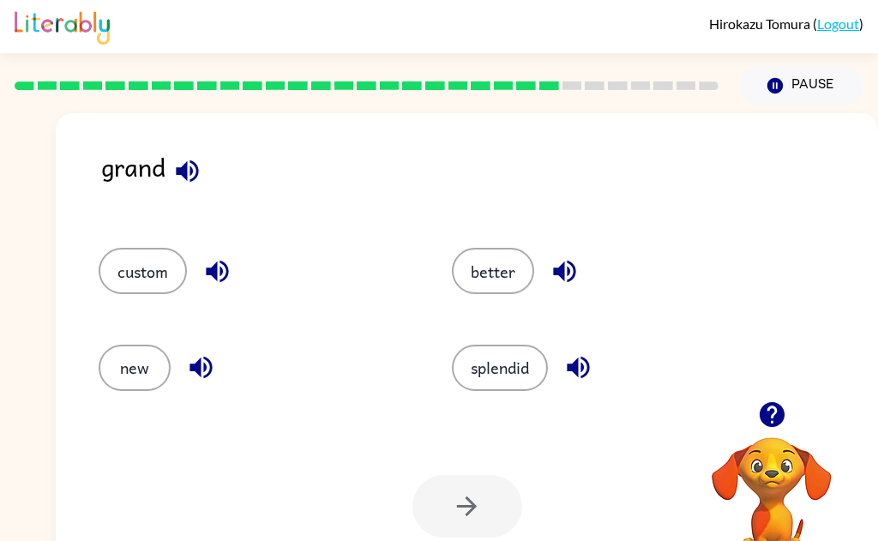
click at [504, 378] on button "splendid" at bounding box center [500, 368] width 96 height 46
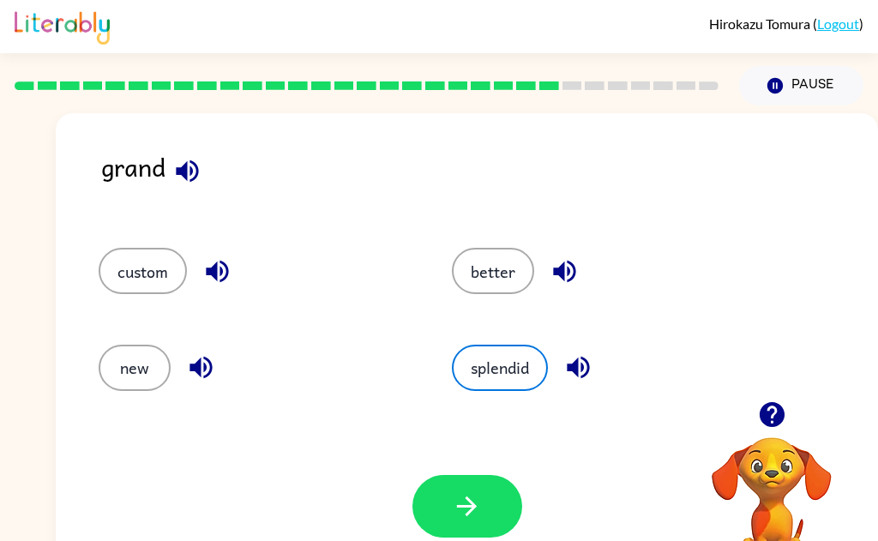
click at [480, 494] on icon "button" at bounding box center [467, 506] width 30 height 30
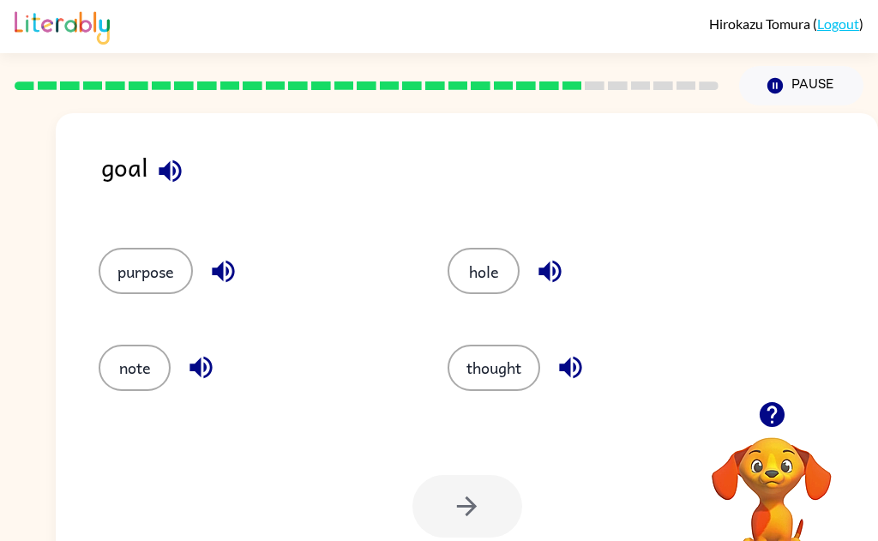
click at [177, 173] on icon "button" at bounding box center [170, 171] width 30 height 30
click at [232, 289] on button "button" at bounding box center [224, 272] width 44 height 44
click at [215, 368] on icon "button" at bounding box center [201, 368] width 30 height 30
click at [569, 274] on button "button" at bounding box center [550, 272] width 44 height 44
click at [592, 365] on button "button" at bounding box center [571, 368] width 44 height 44
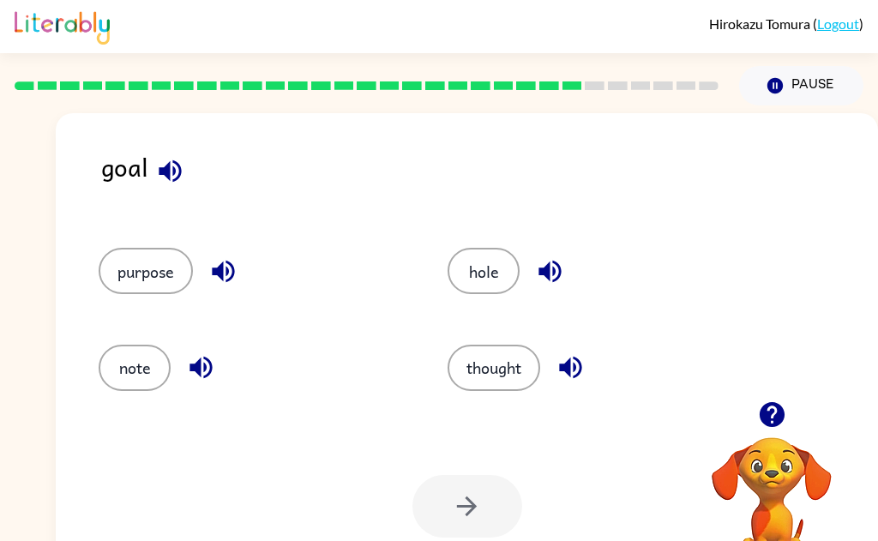
click at [516, 377] on button "thought" at bounding box center [494, 368] width 93 height 46
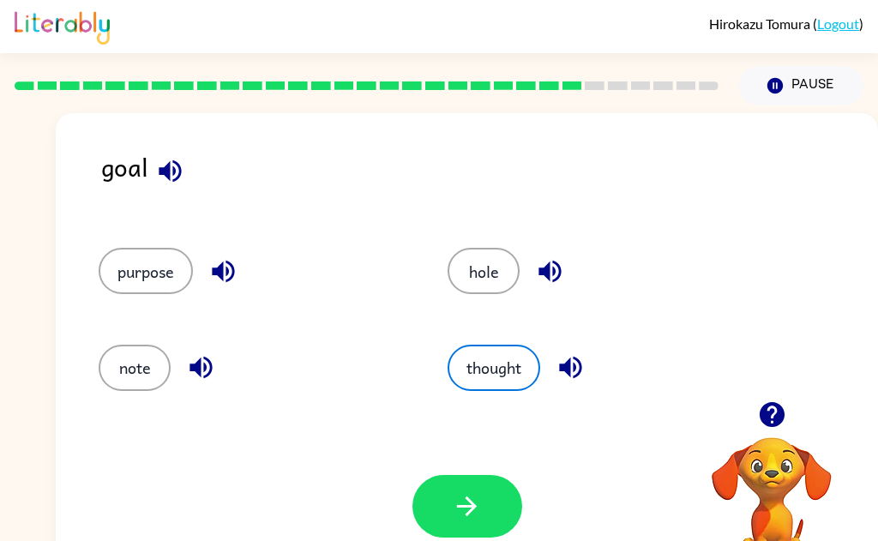
click at [478, 509] on icon "button" at bounding box center [467, 506] width 30 height 30
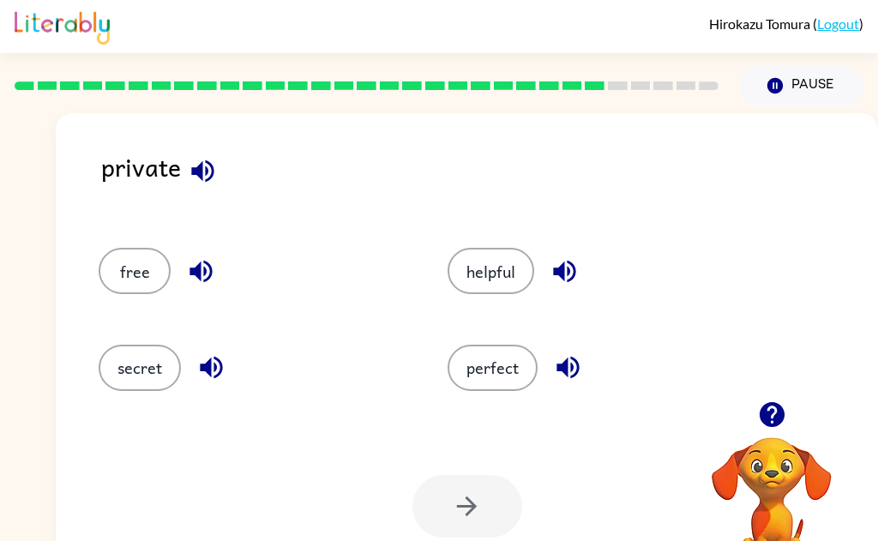
click at [190, 178] on icon "button" at bounding box center [203, 171] width 30 height 30
click at [208, 269] on icon "button" at bounding box center [201, 271] width 30 height 30
click at [216, 359] on icon "button" at bounding box center [211, 368] width 22 height 22
click at [576, 277] on icon "button" at bounding box center [565, 271] width 30 height 30
click at [575, 367] on icon "button" at bounding box center [568, 368] width 30 height 30
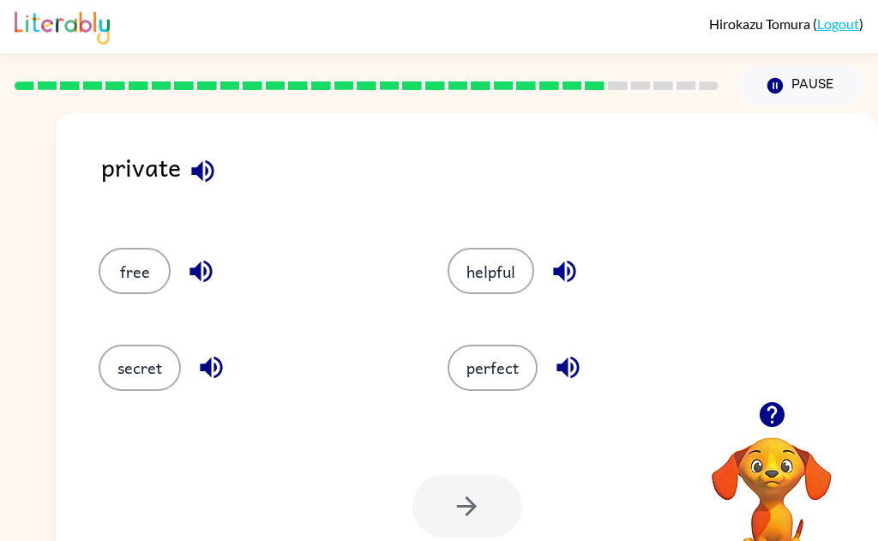
click at [206, 170] on icon "button" at bounding box center [202, 171] width 22 height 22
click at [512, 377] on button "perfect" at bounding box center [493, 368] width 90 height 46
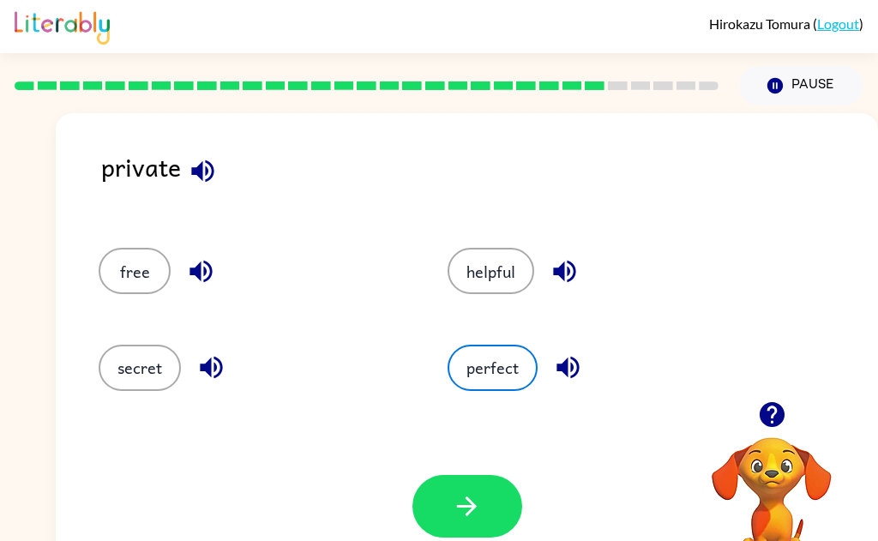
click at [474, 497] on icon "button" at bounding box center [467, 506] width 30 height 30
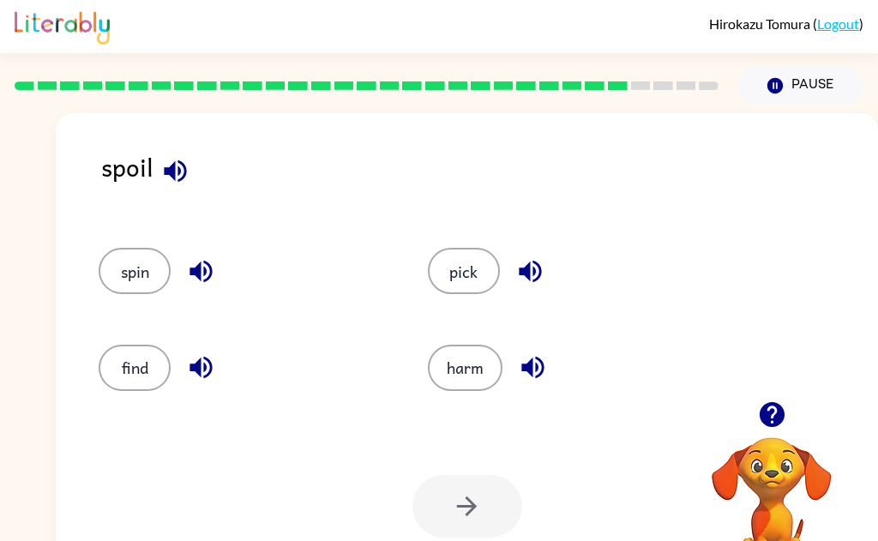
click at [178, 178] on icon "button" at bounding box center [175, 171] width 22 height 22
click at [147, 280] on button "spin" at bounding box center [135, 271] width 72 height 46
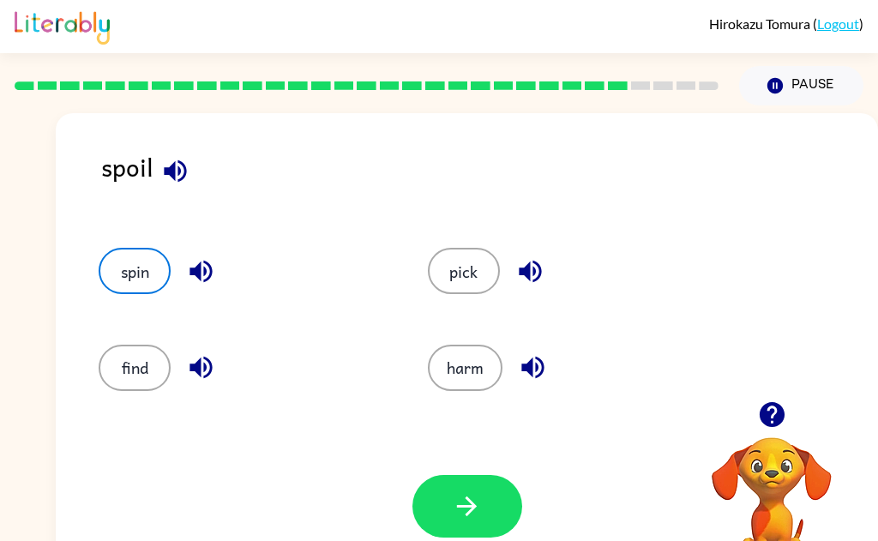
click at [475, 510] on icon "button" at bounding box center [467, 506] width 30 height 30
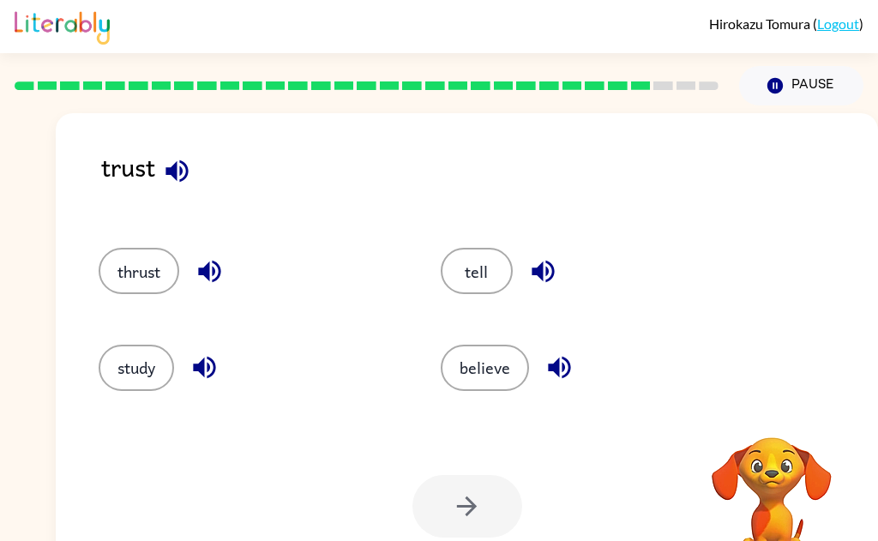
click at [187, 182] on icon "button" at bounding box center [177, 171] width 30 height 30
click at [156, 274] on button "thrust" at bounding box center [139, 271] width 81 height 46
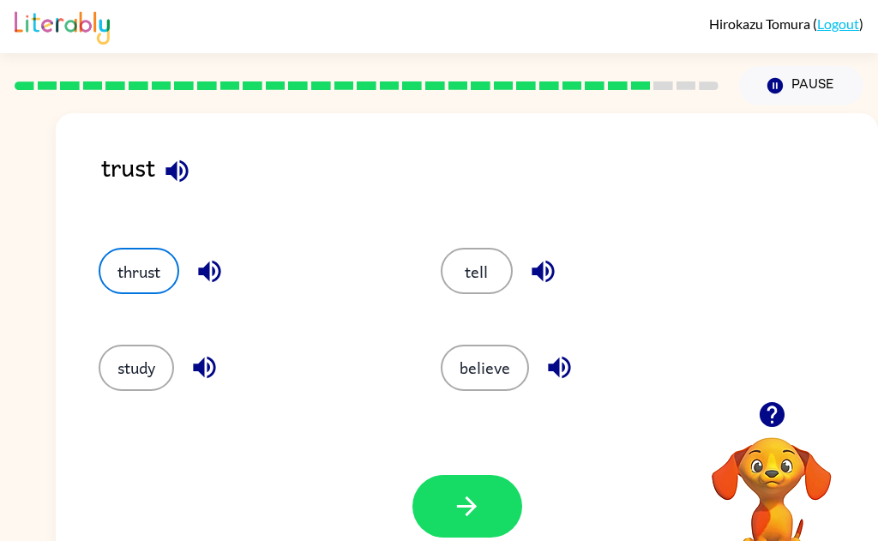
click at [473, 515] on icon "button" at bounding box center [467, 506] width 30 height 30
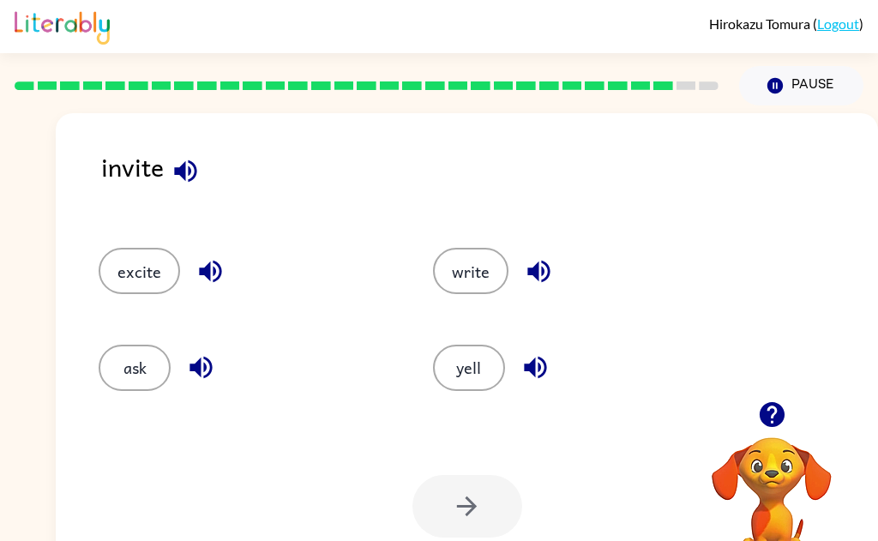
click at [189, 168] on icon "button" at bounding box center [185, 171] width 22 height 22
click at [221, 280] on icon "button" at bounding box center [211, 271] width 30 height 30
click at [151, 272] on button "excite" at bounding box center [139, 271] width 81 height 46
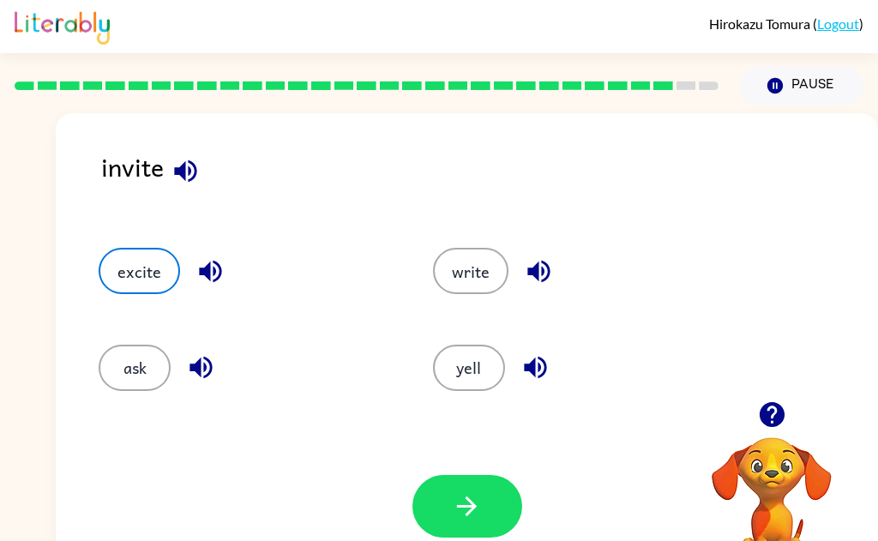
click at [483, 512] on button "button" at bounding box center [468, 506] width 110 height 63
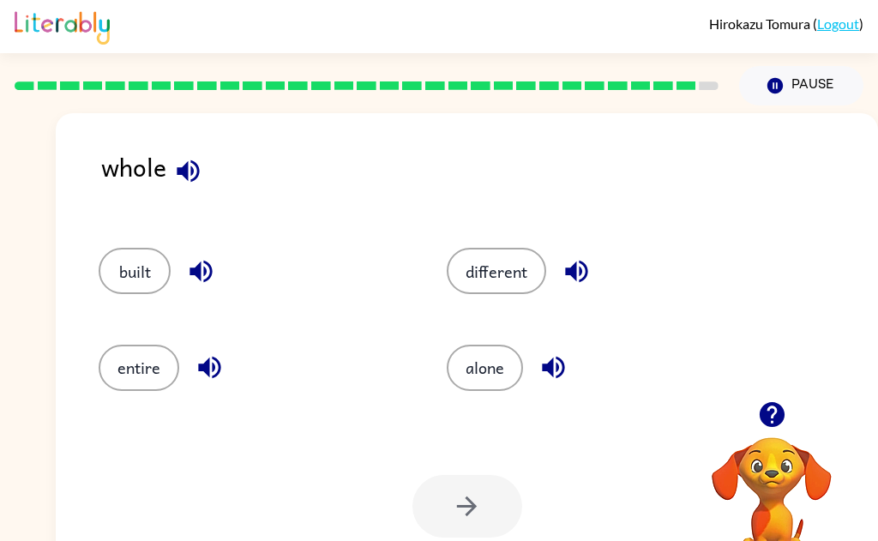
click at [190, 166] on icon "button" at bounding box center [188, 171] width 30 height 30
click at [195, 170] on icon "button" at bounding box center [188, 171] width 30 height 30
click at [554, 377] on icon "button" at bounding box center [554, 368] width 30 height 30
click at [591, 268] on button "button" at bounding box center [577, 272] width 44 height 44
click at [185, 266] on button "button" at bounding box center [201, 272] width 44 height 44
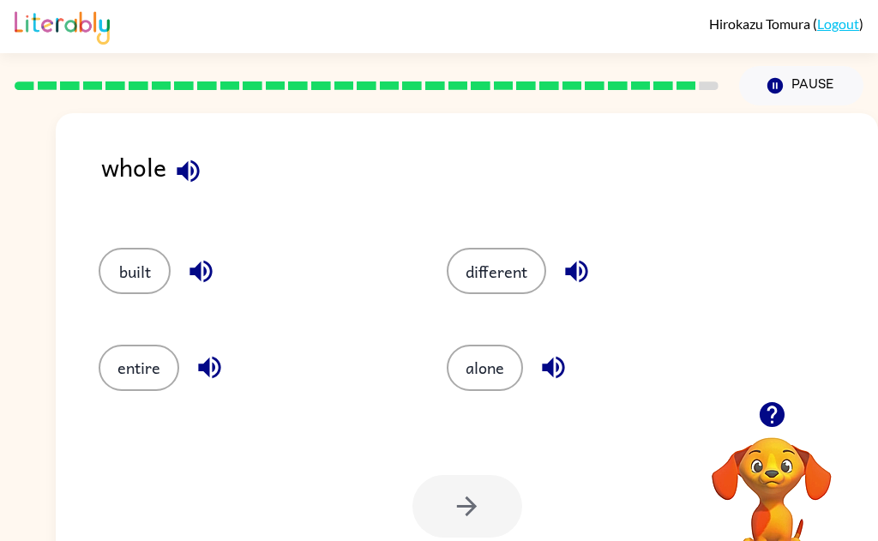
click at [219, 377] on icon "button" at bounding box center [210, 368] width 30 height 30
click at [142, 262] on button "built" at bounding box center [135, 271] width 72 height 46
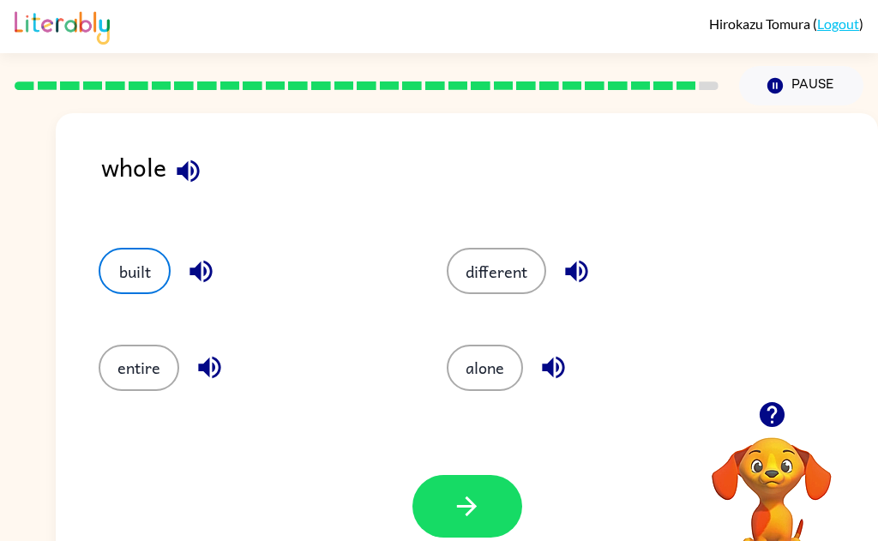
click at [449, 526] on button "button" at bounding box center [468, 506] width 110 height 63
